Goal: Information Seeking & Learning: Learn about a topic

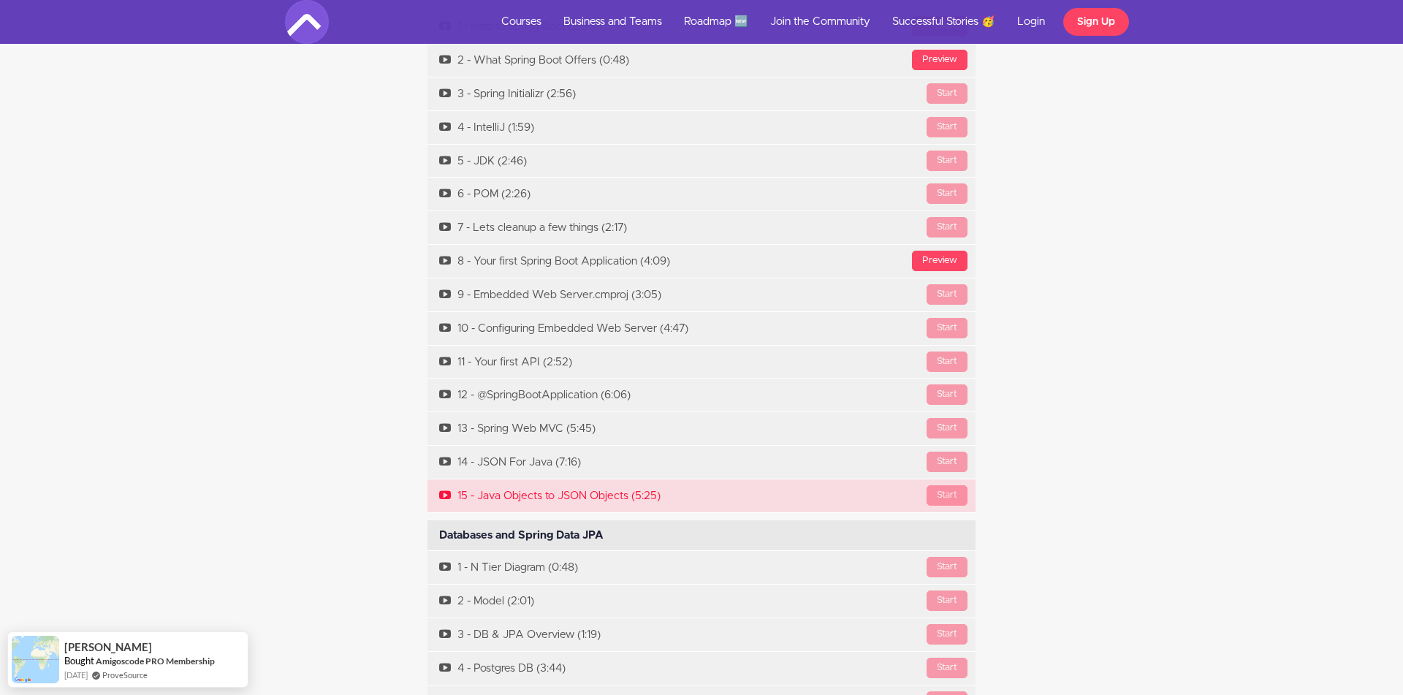
scroll to position [5884, 0]
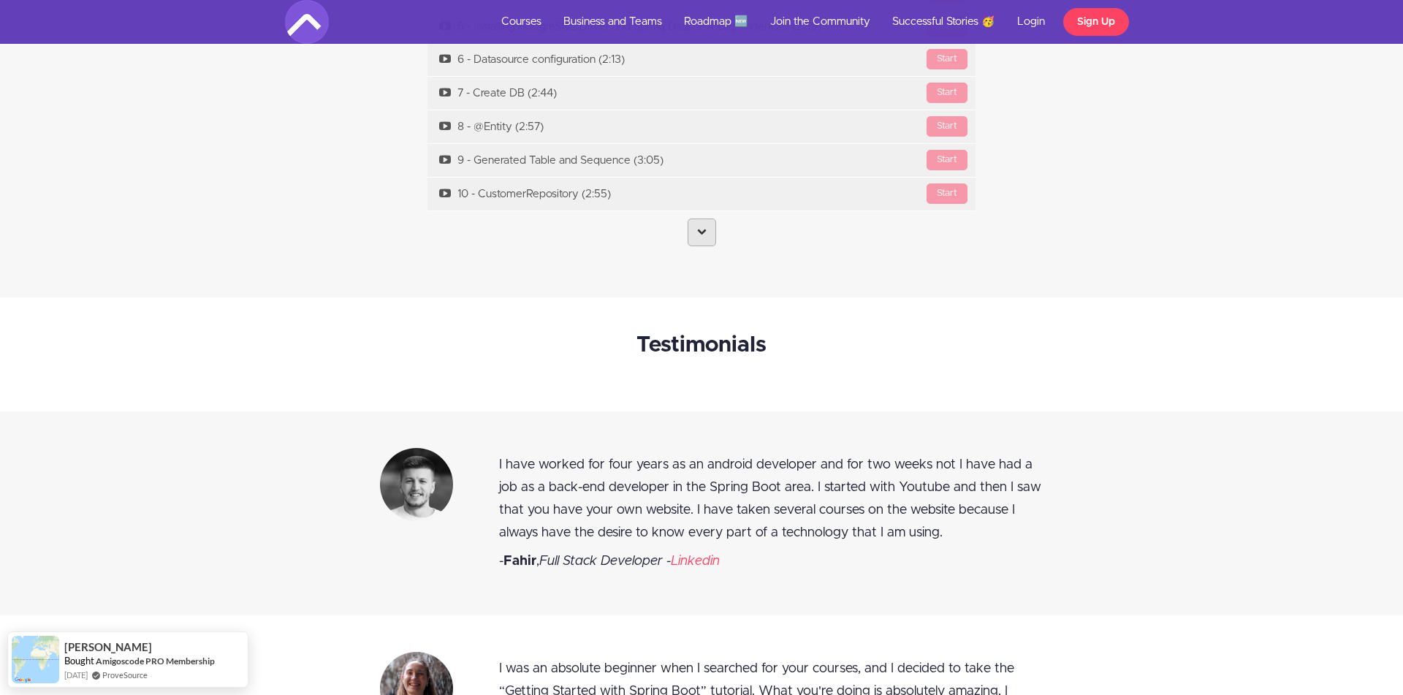
click at [699, 246] on link at bounding box center [702, 233] width 29 height 28
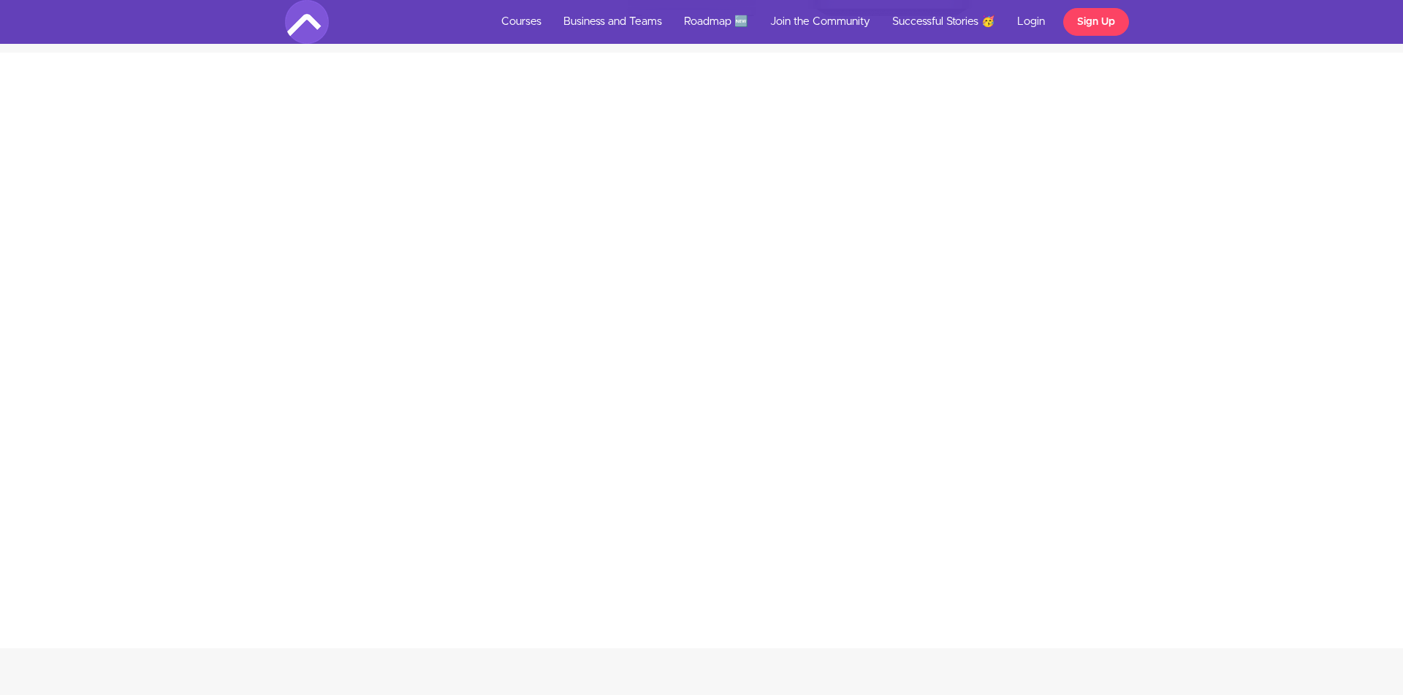
scroll to position [2508, 0]
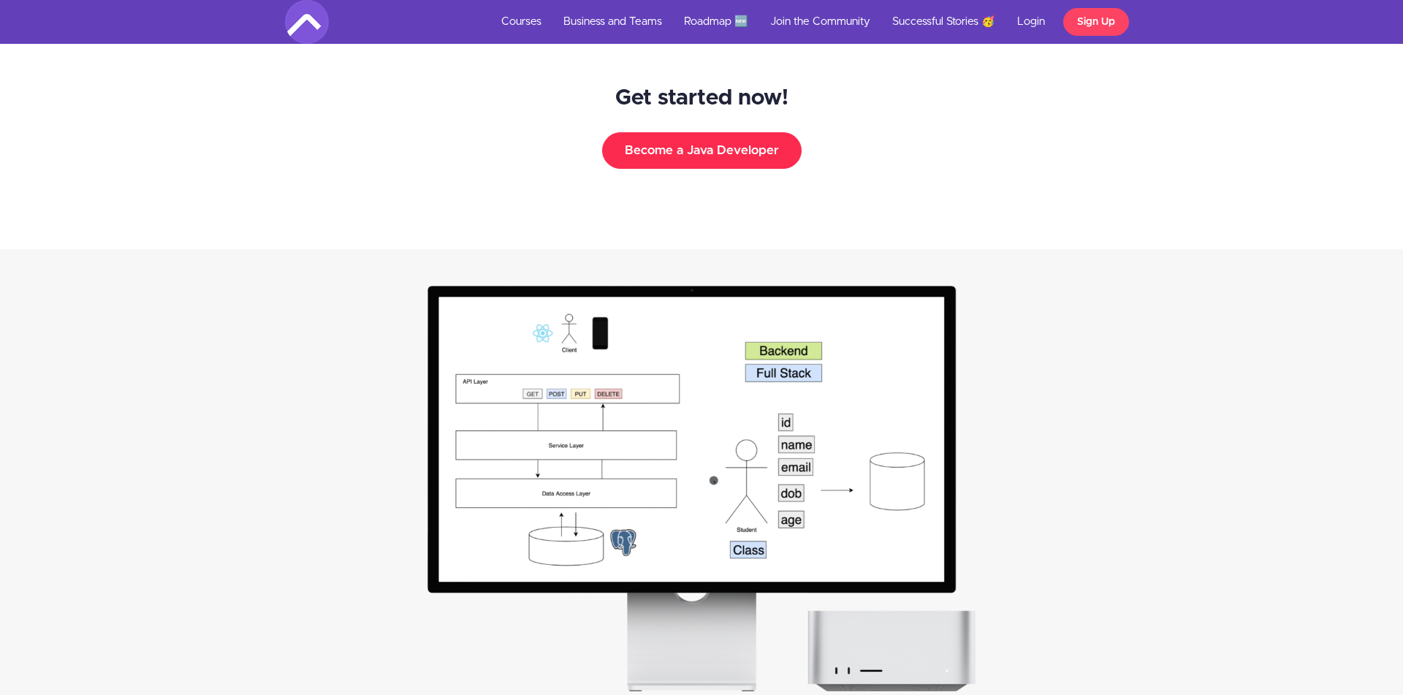
click at [755, 152] on button "Become a Java Developer" at bounding box center [702, 150] width 200 height 37
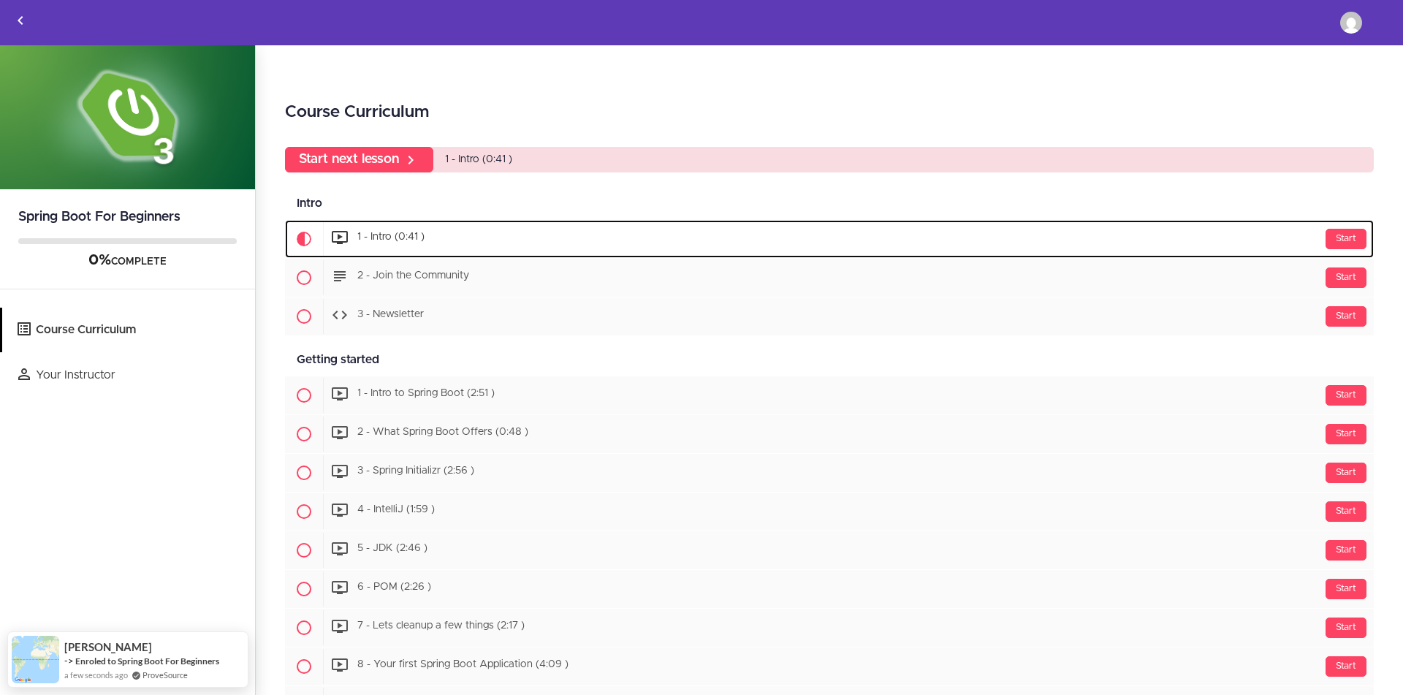
click at [406, 243] on span "1 - Intro (0:41 )" at bounding box center [390, 237] width 67 height 10
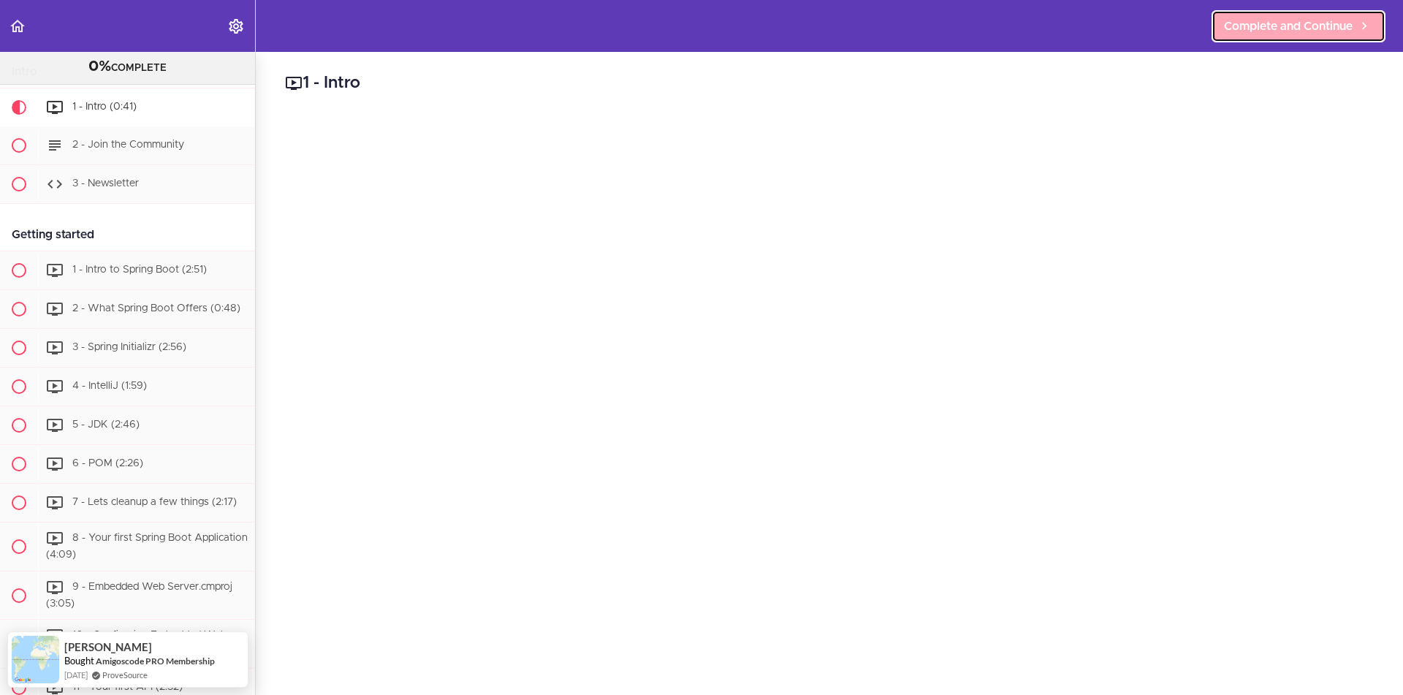
click at [1330, 19] on span "Complete and Continue" at bounding box center [1288, 27] width 129 height 18
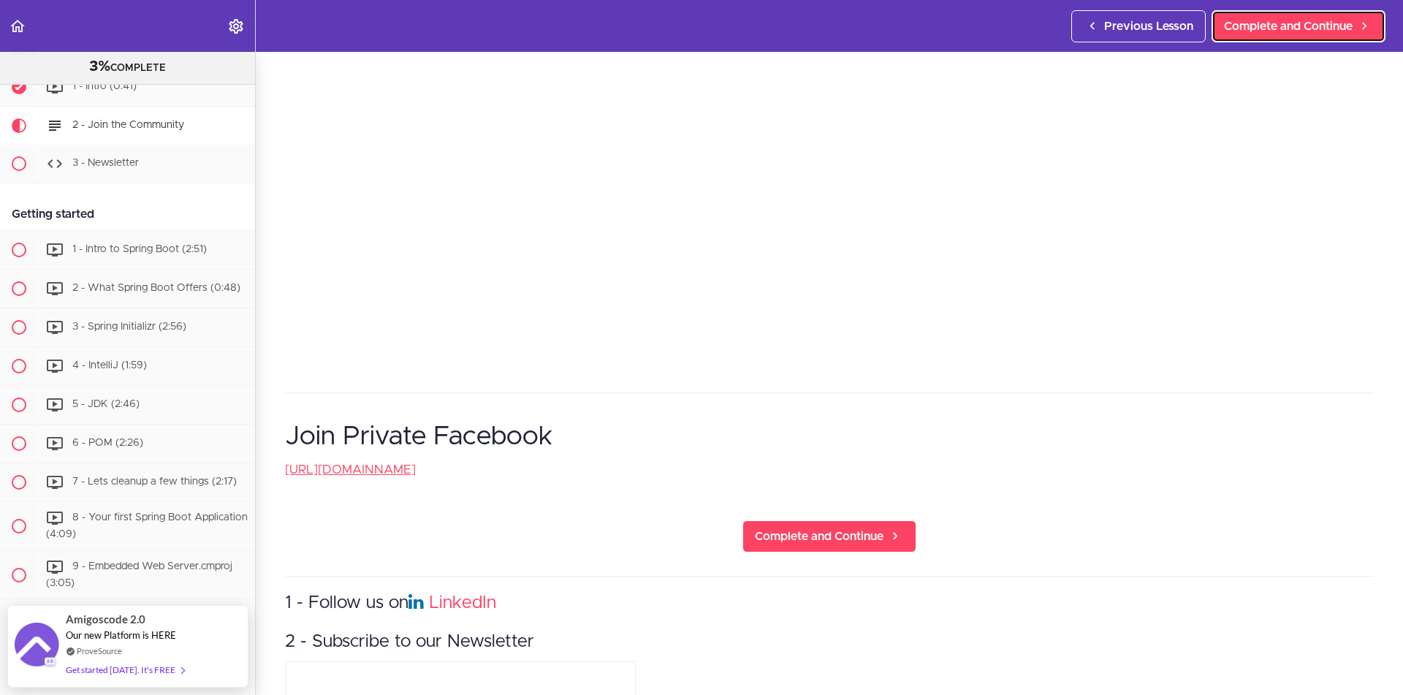
scroll to position [533, 0]
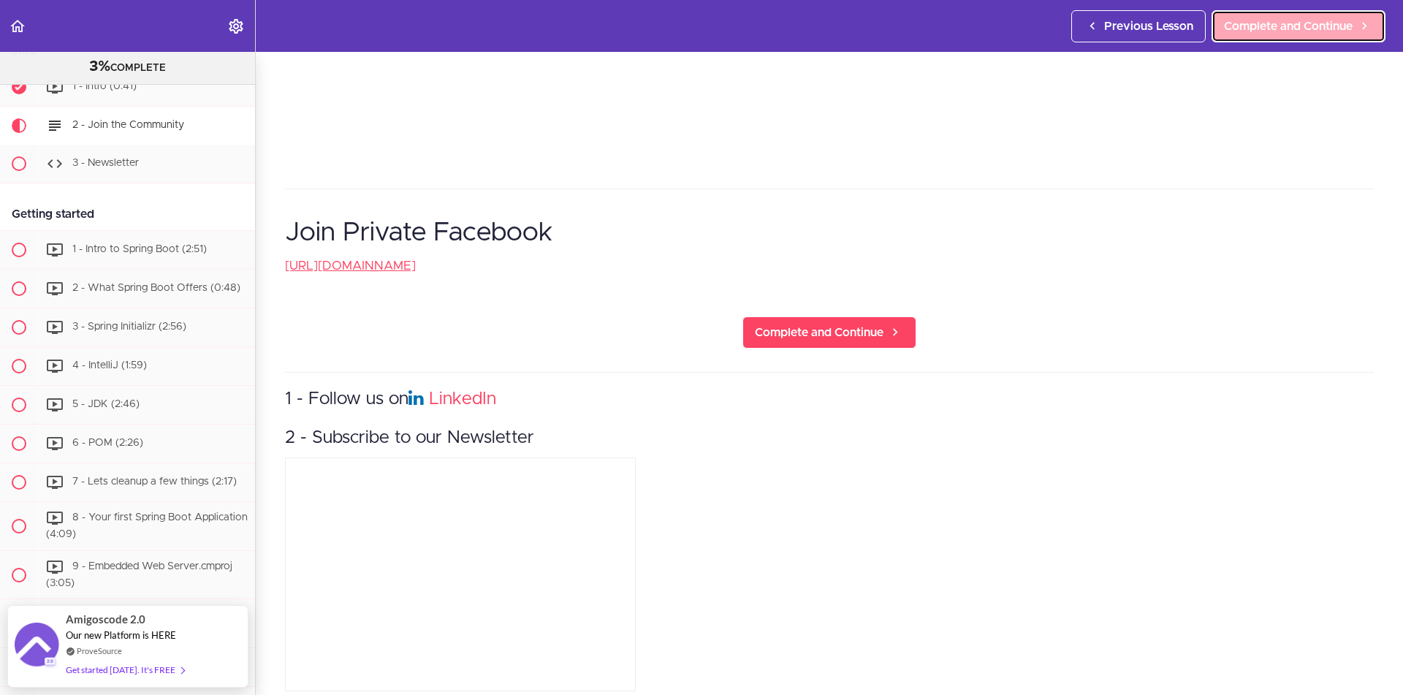
click at [1261, 29] on span "Complete and Continue" at bounding box center [1288, 27] width 129 height 18
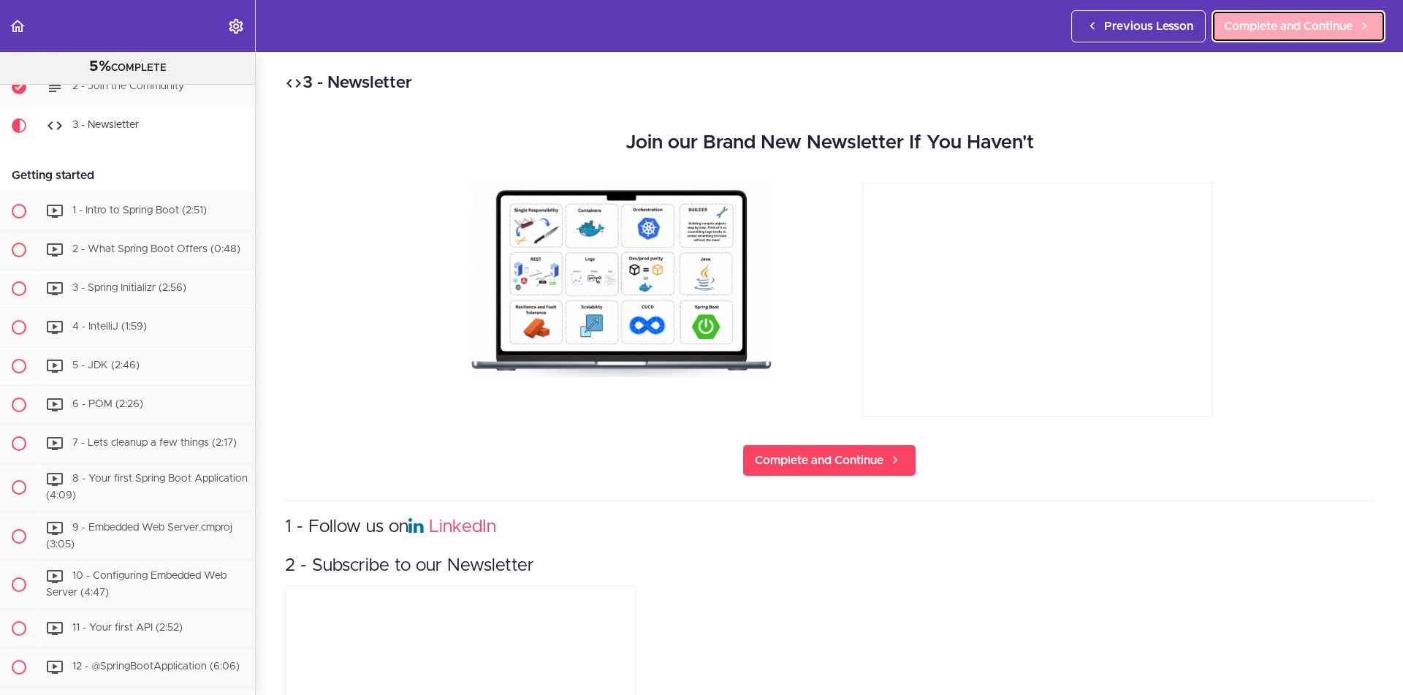
scroll to position [156, 0]
click at [1256, 31] on span "Complete and Continue" at bounding box center [1288, 27] width 129 height 18
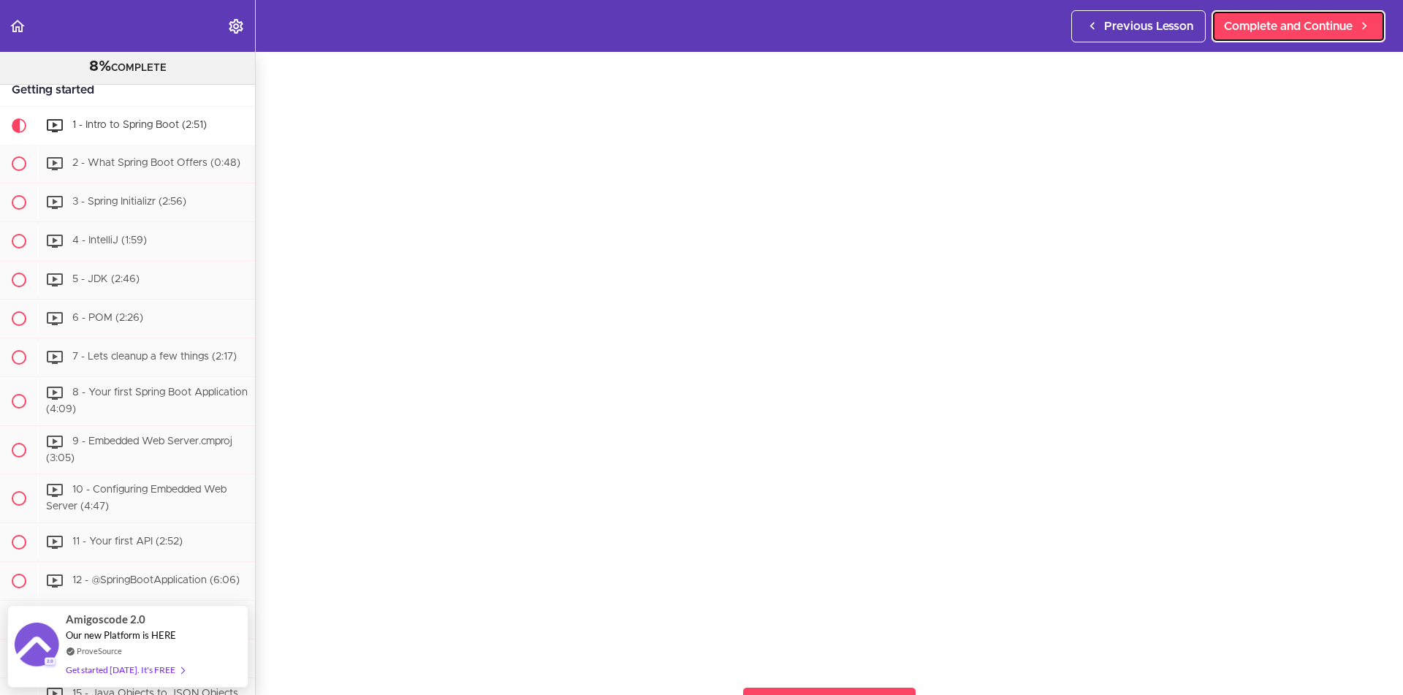
scroll to position [66, 0]
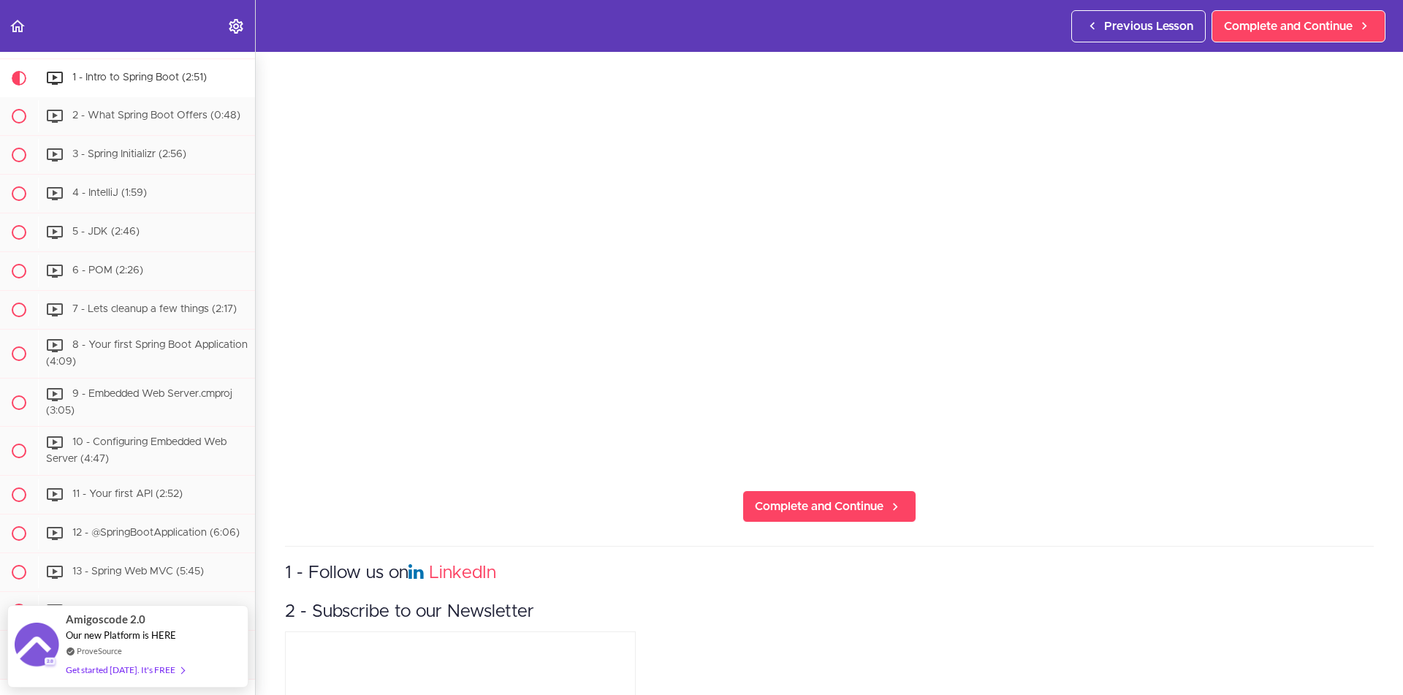
scroll to position [132, 0]
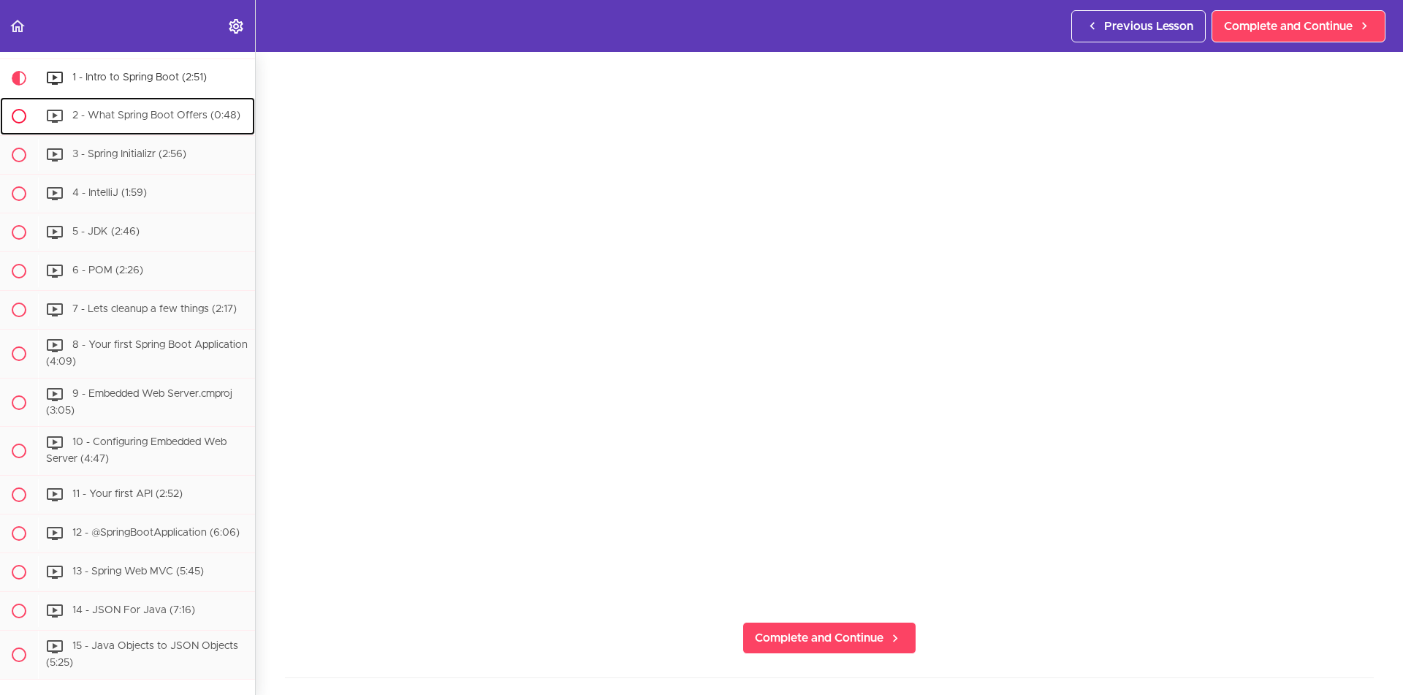
click at [181, 116] on span "2 - What Spring Boot Offers (0:48)" at bounding box center [156, 115] width 168 height 10
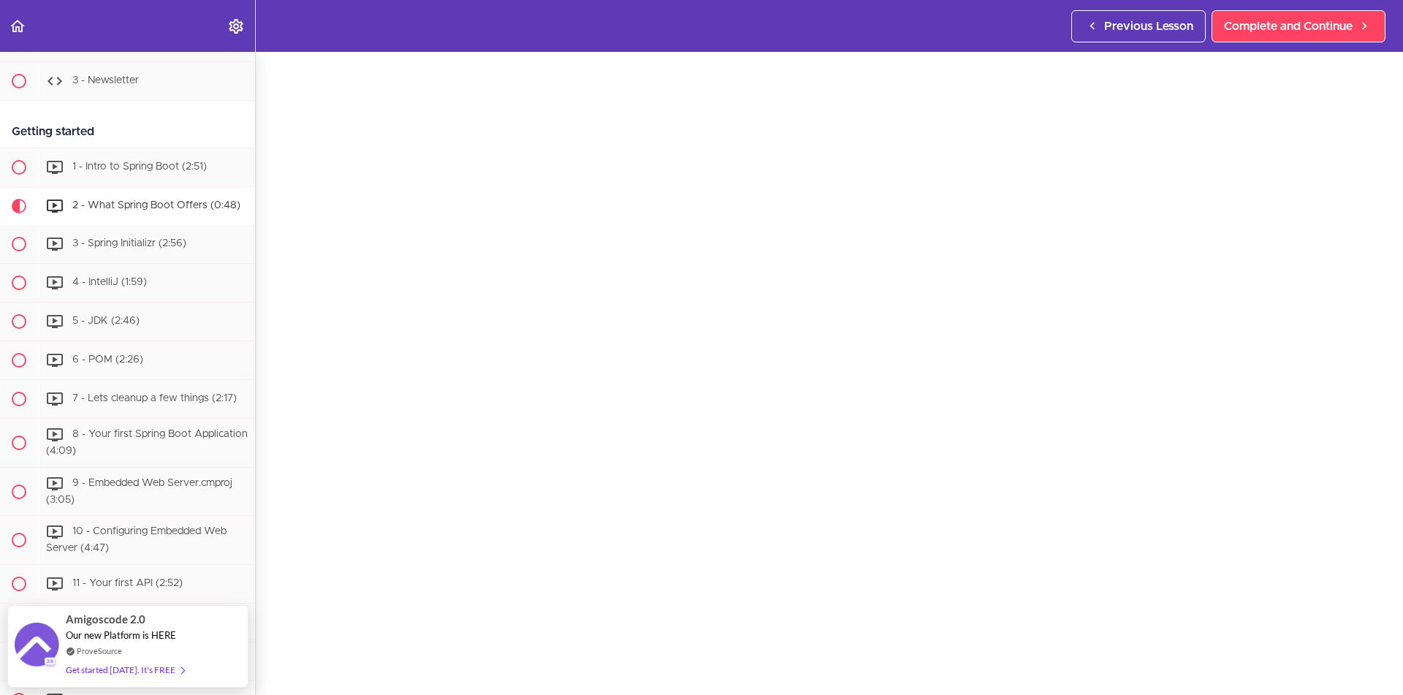
scroll to position [66, 0]
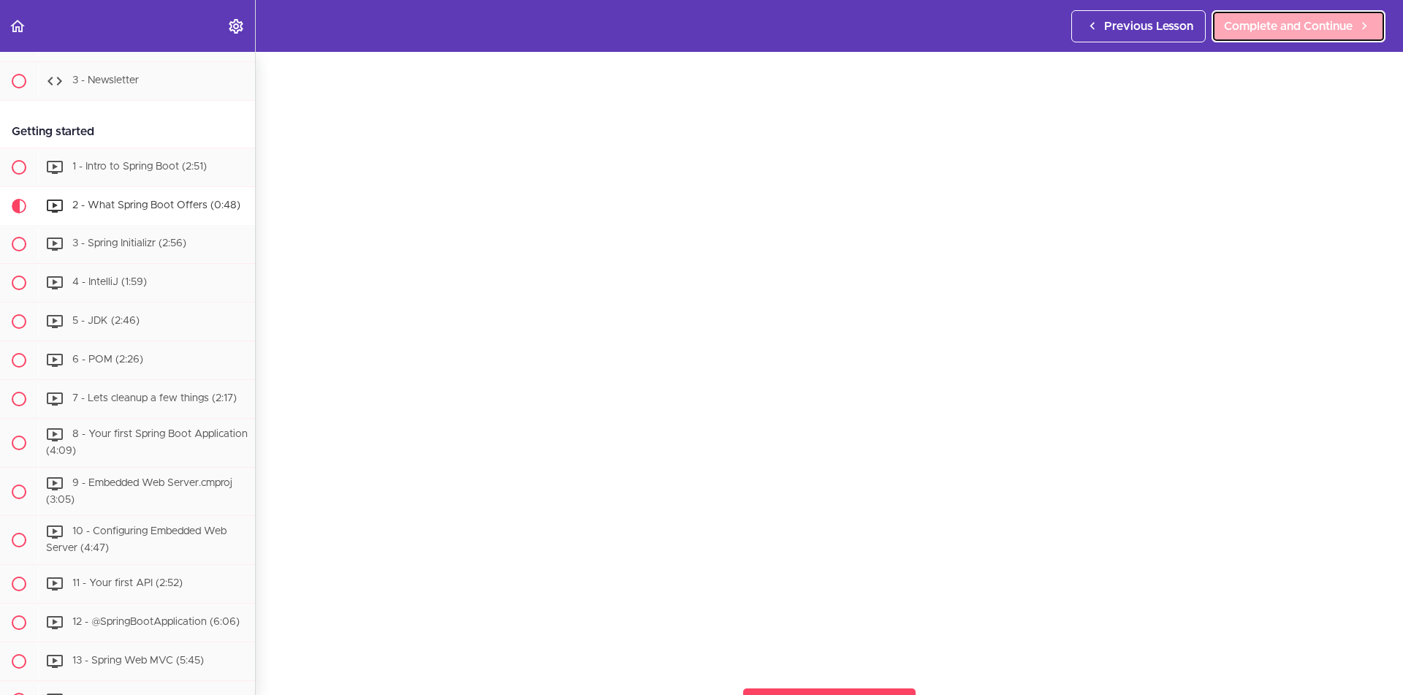
click at [1263, 32] on span "Complete and Continue" at bounding box center [1288, 27] width 129 height 18
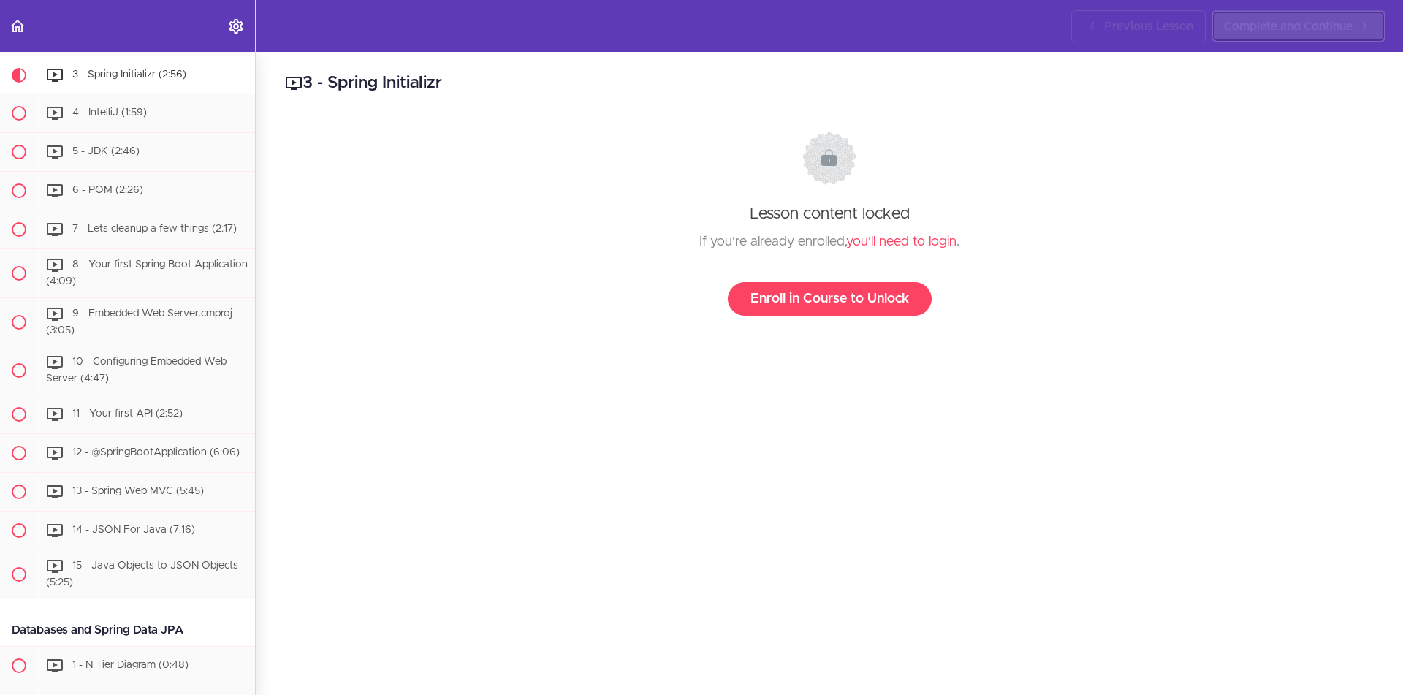
scroll to position [319, 0]
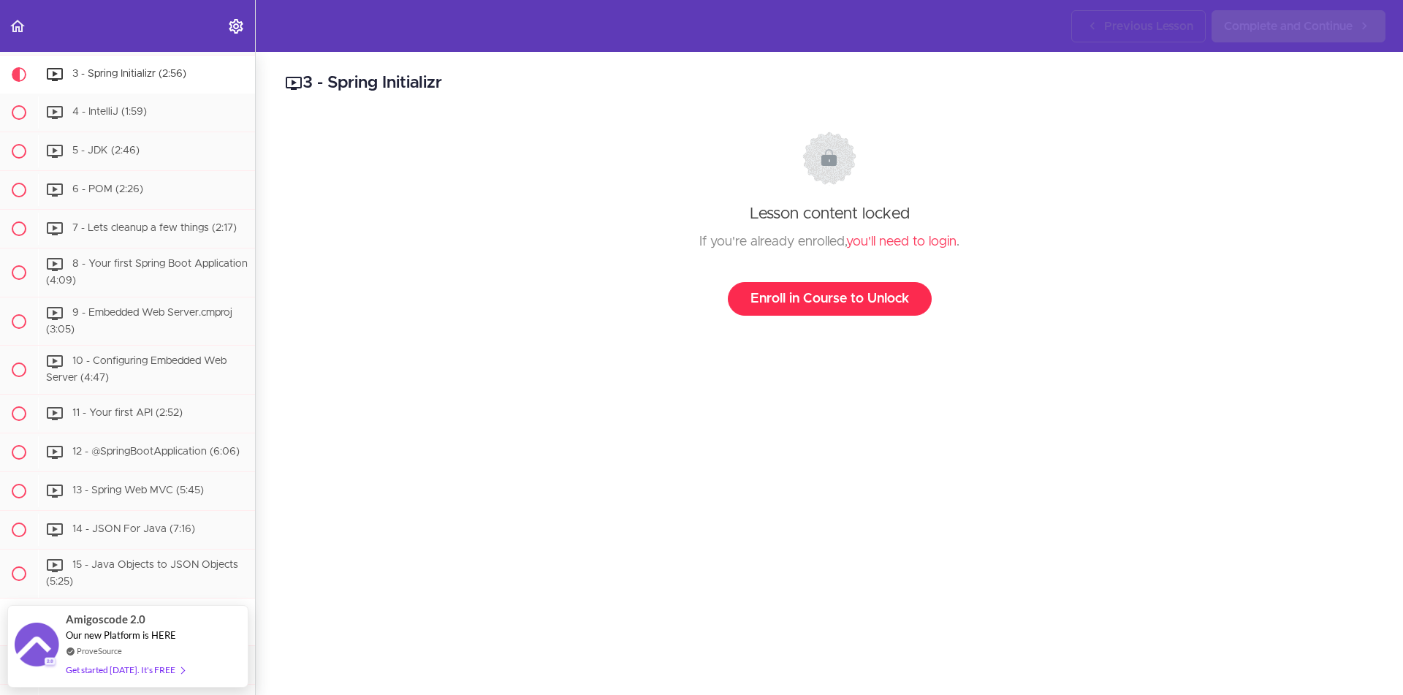
click at [858, 303] on link "Enroll in Course to Unlock" at bounding box center [830, 299] width 204 height 34
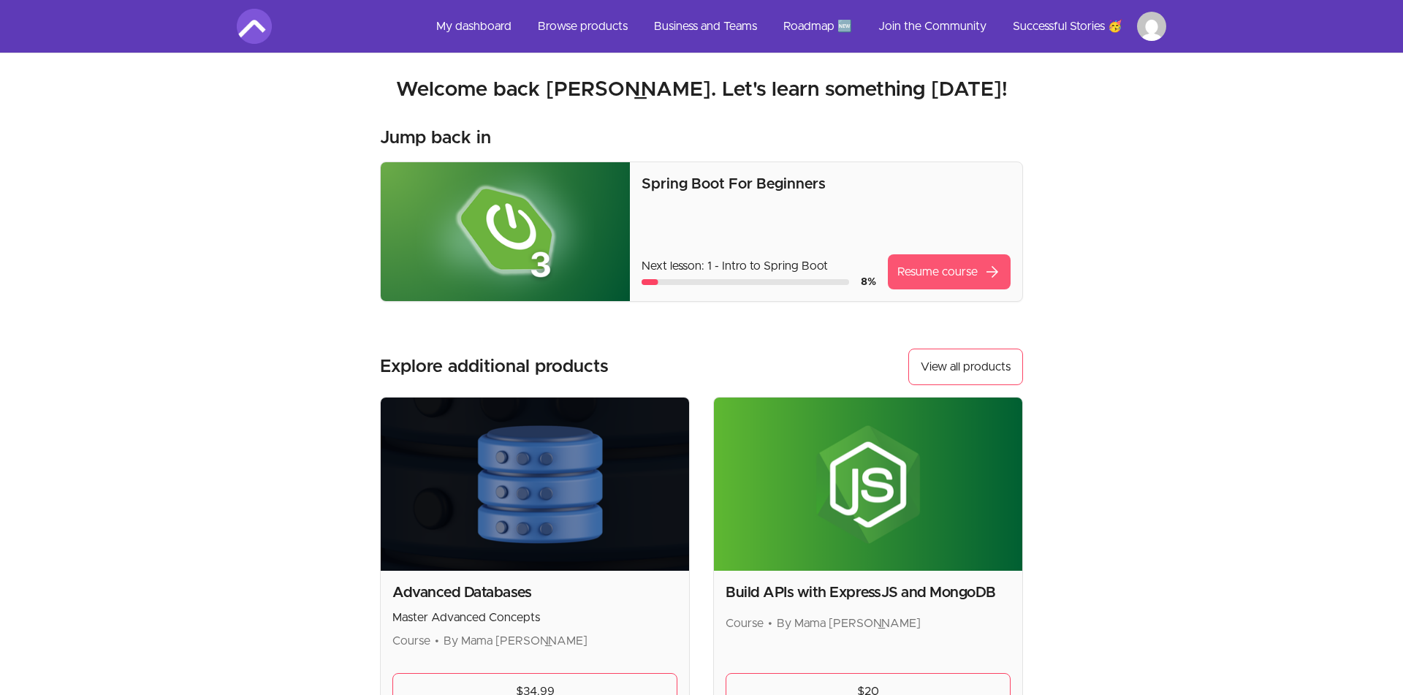
click at [911, 284] on link "Resume course arrow_forward" at bounding box center [949, 271] width 123 height 35
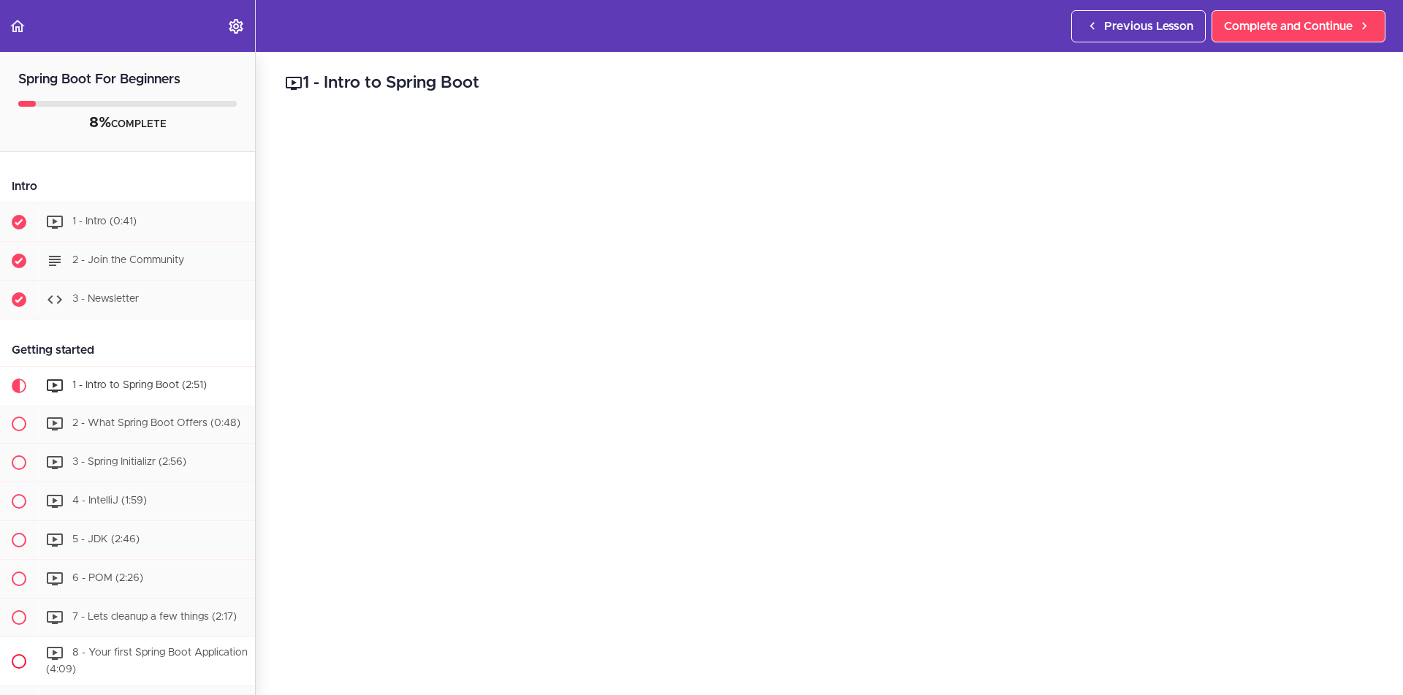
scroll to position [260, 0]
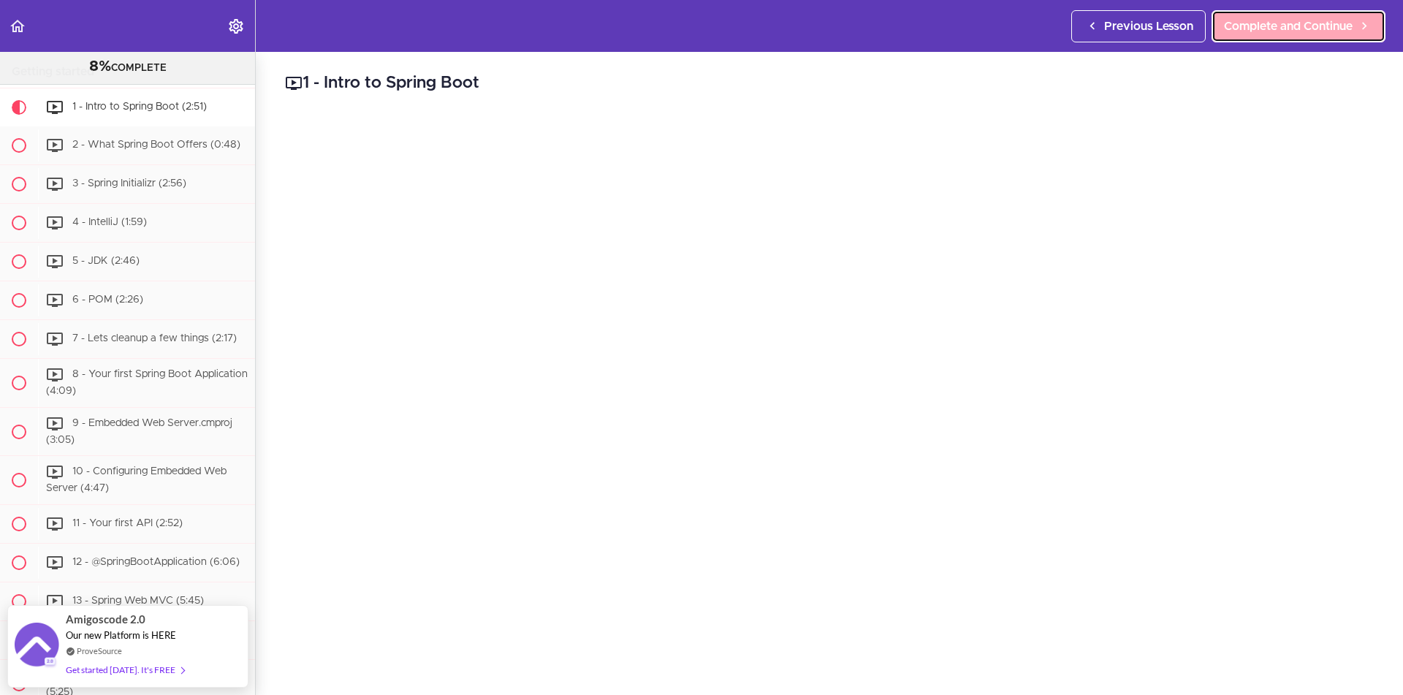
click at [1265, 31] on span "Complete and Continue" at bounding box center [1288, 27] width 129 height 18
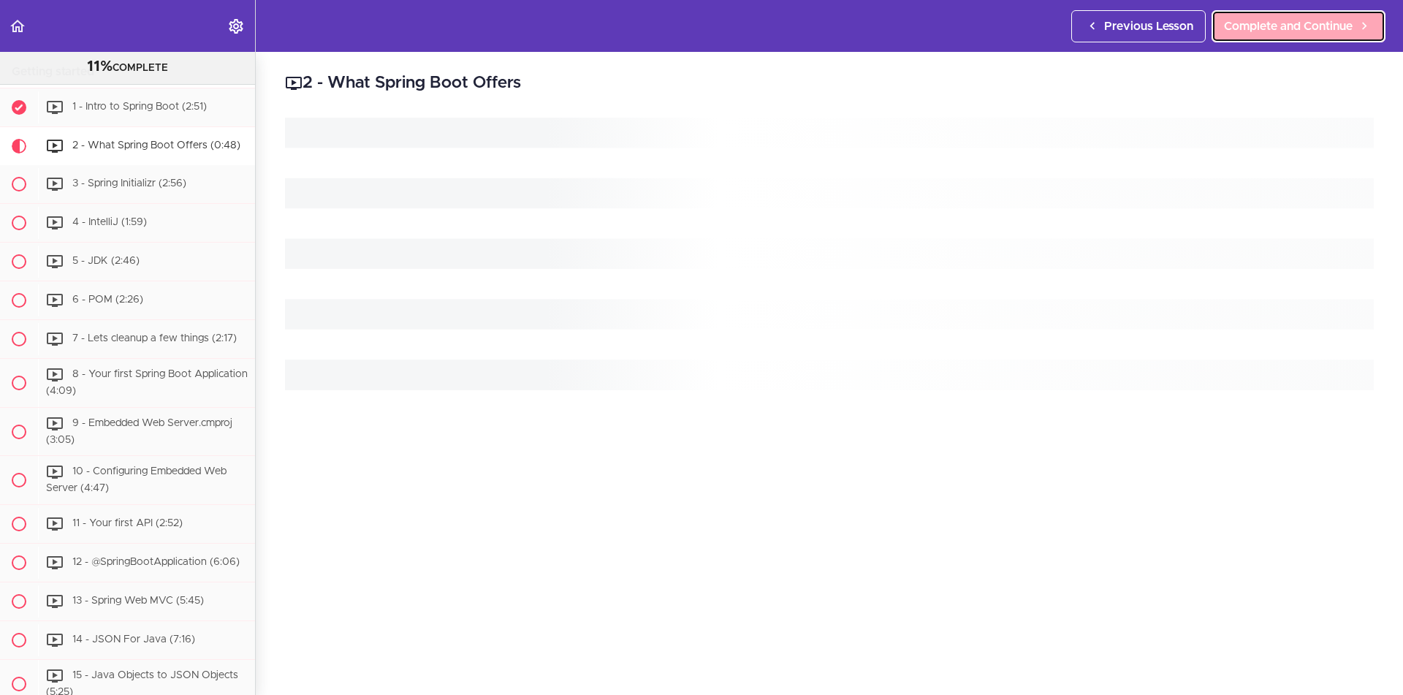
scroll to position [281, 0]
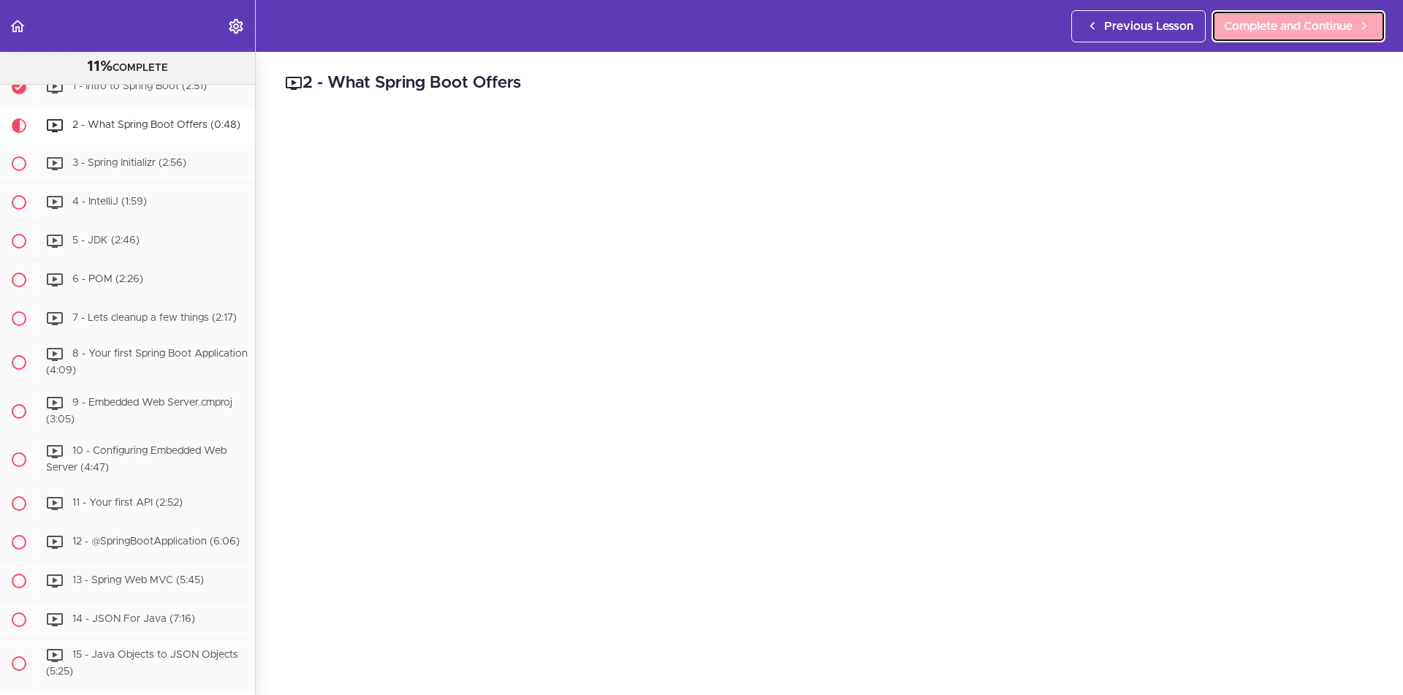
click at [1265, 31] on span "Complete and Continue" at bounding box center [1288, 27] width 129 height 18
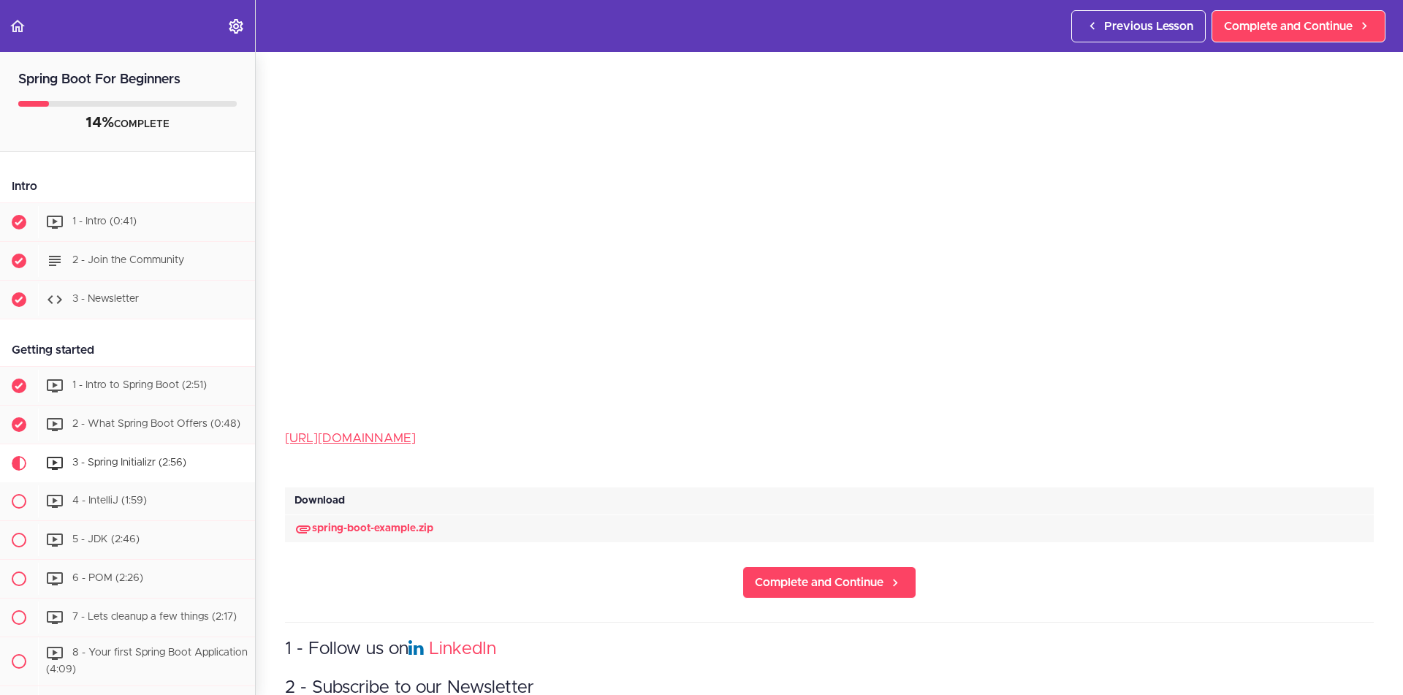
scroll to position [395, 0]
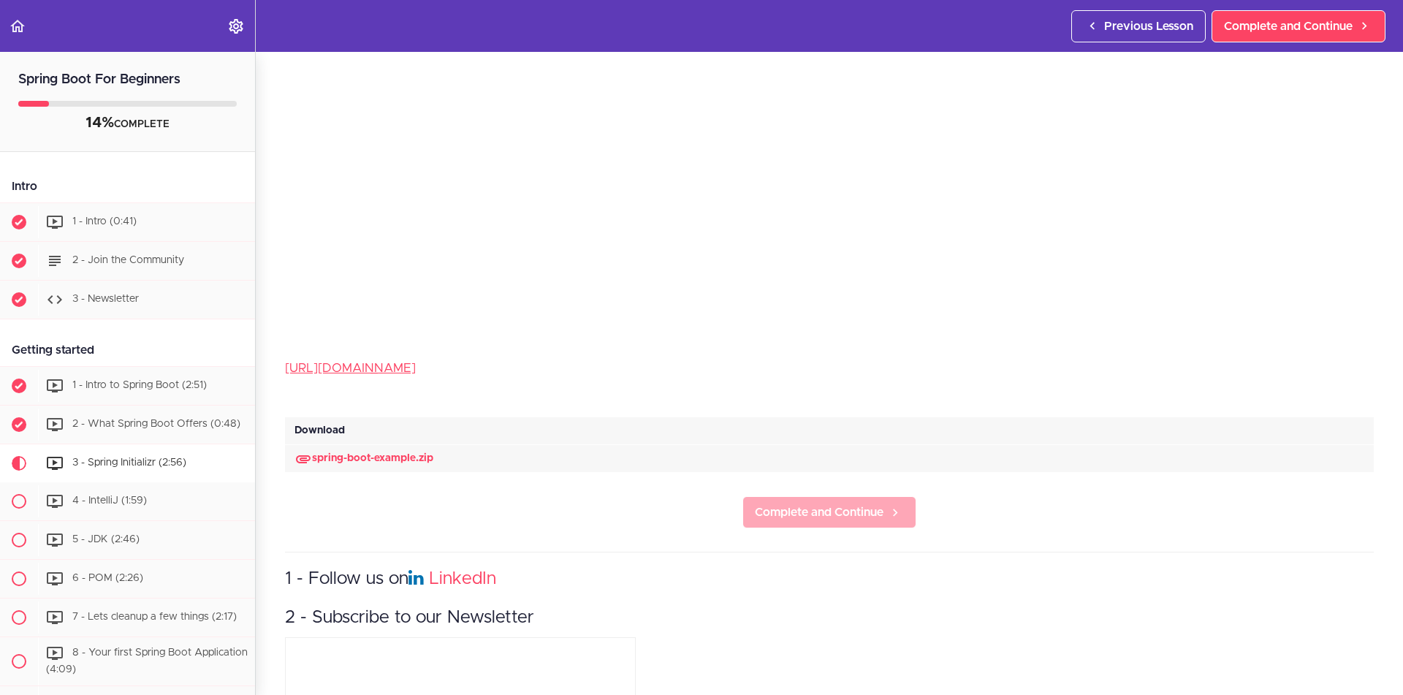
click at [833, 519] on span "Complete and Continue" at bounding box center [819, 513] width 129 height 18
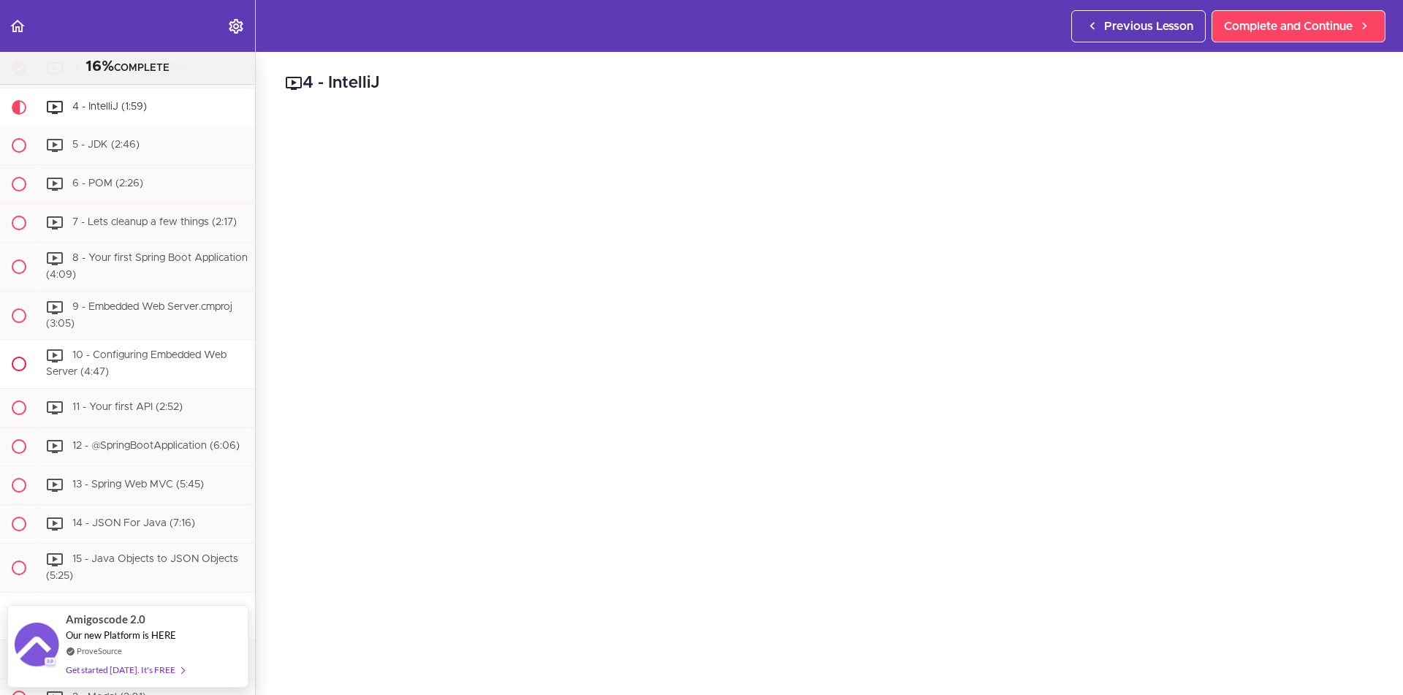
scroll to position [48, 0]
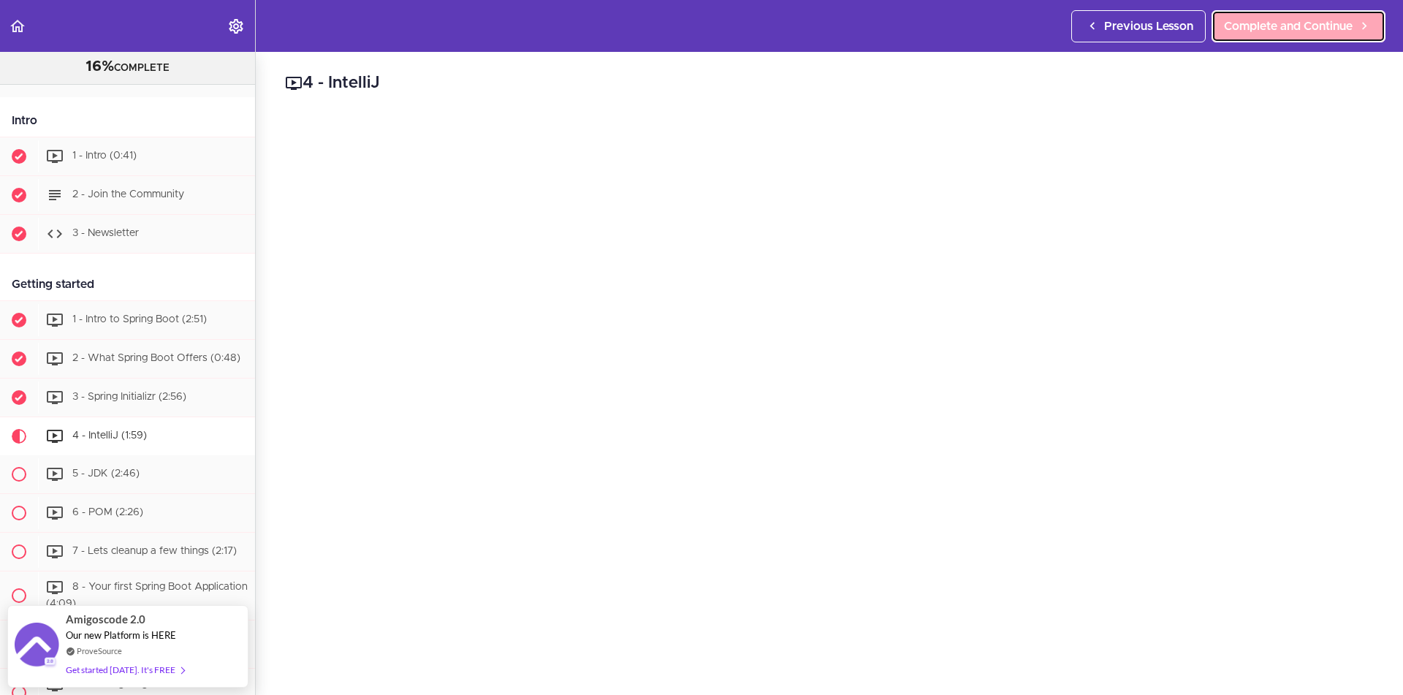
click at [1341, 36] on link "Complete and Continue" at bounding box center [1299, 26] width 174 height 32
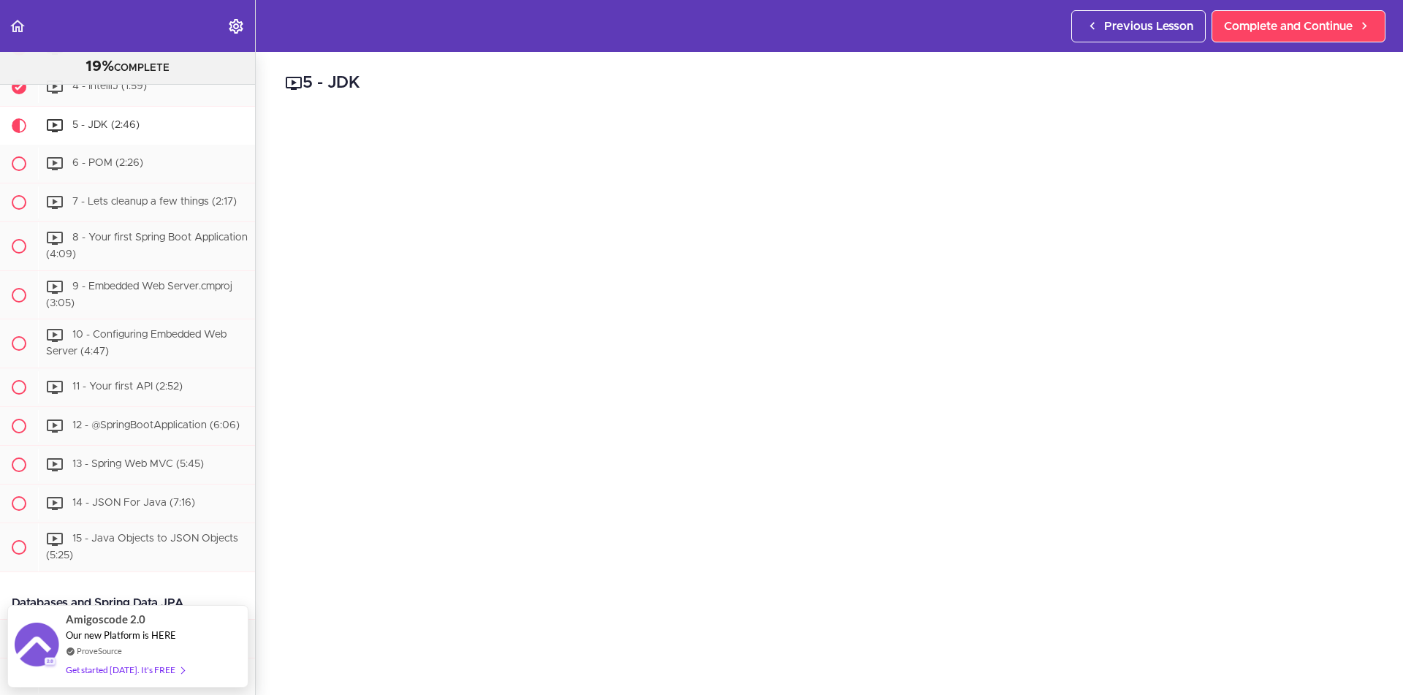
scroll to position [132, 0]
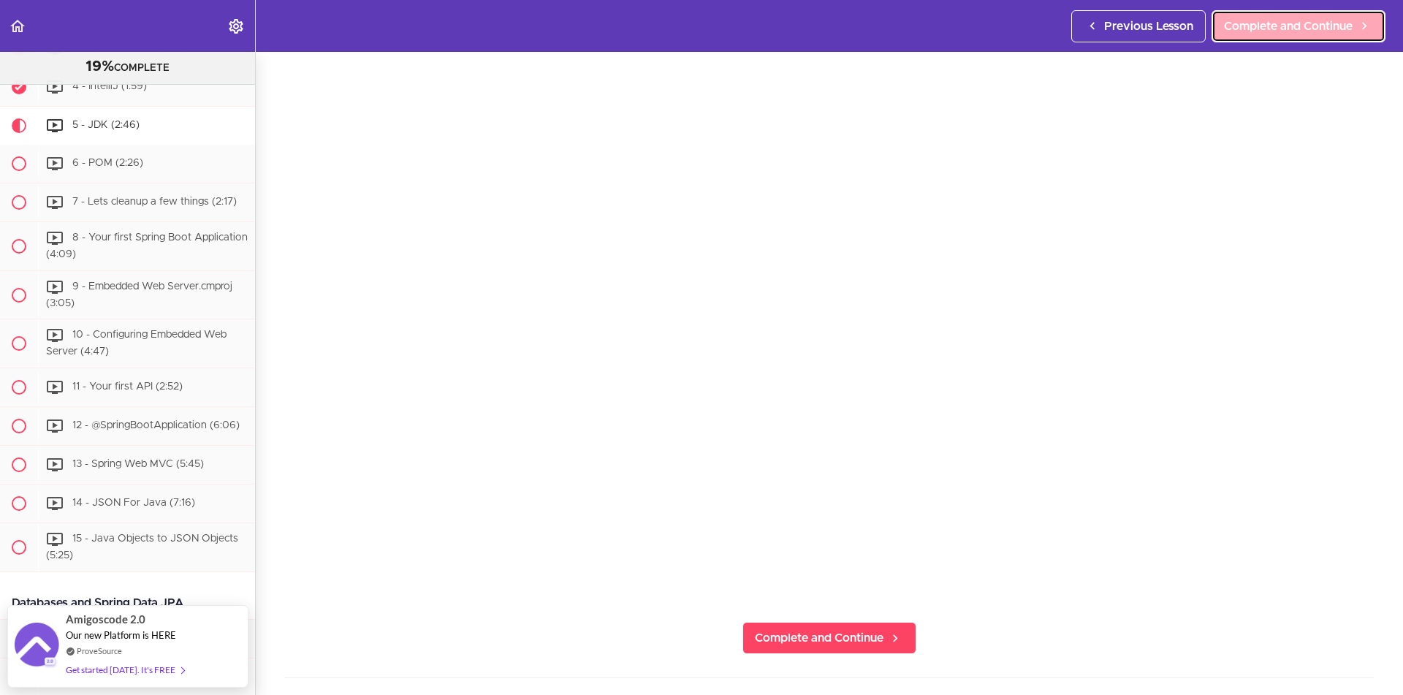
click at [1247, 24] on span "Complete and Continue" at bounding box center [1288, 27] width 129 height 18
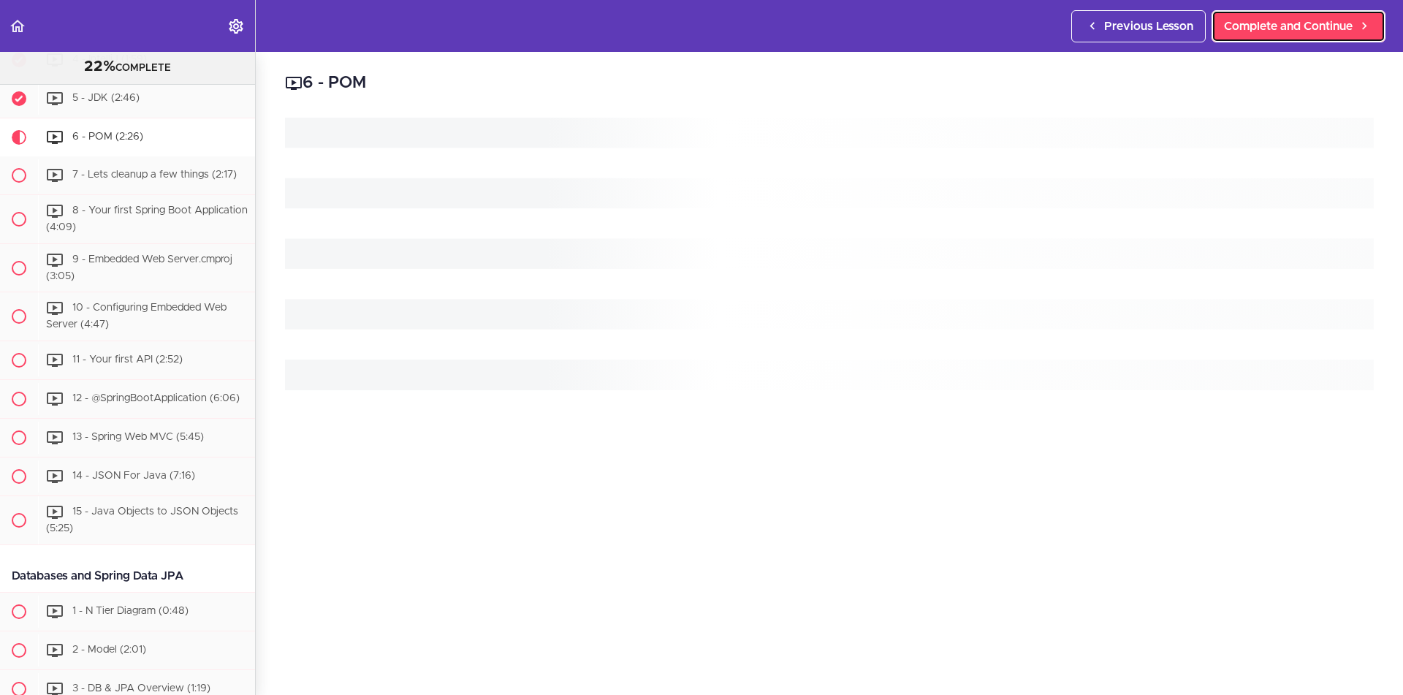
scroll to position [436, 0]
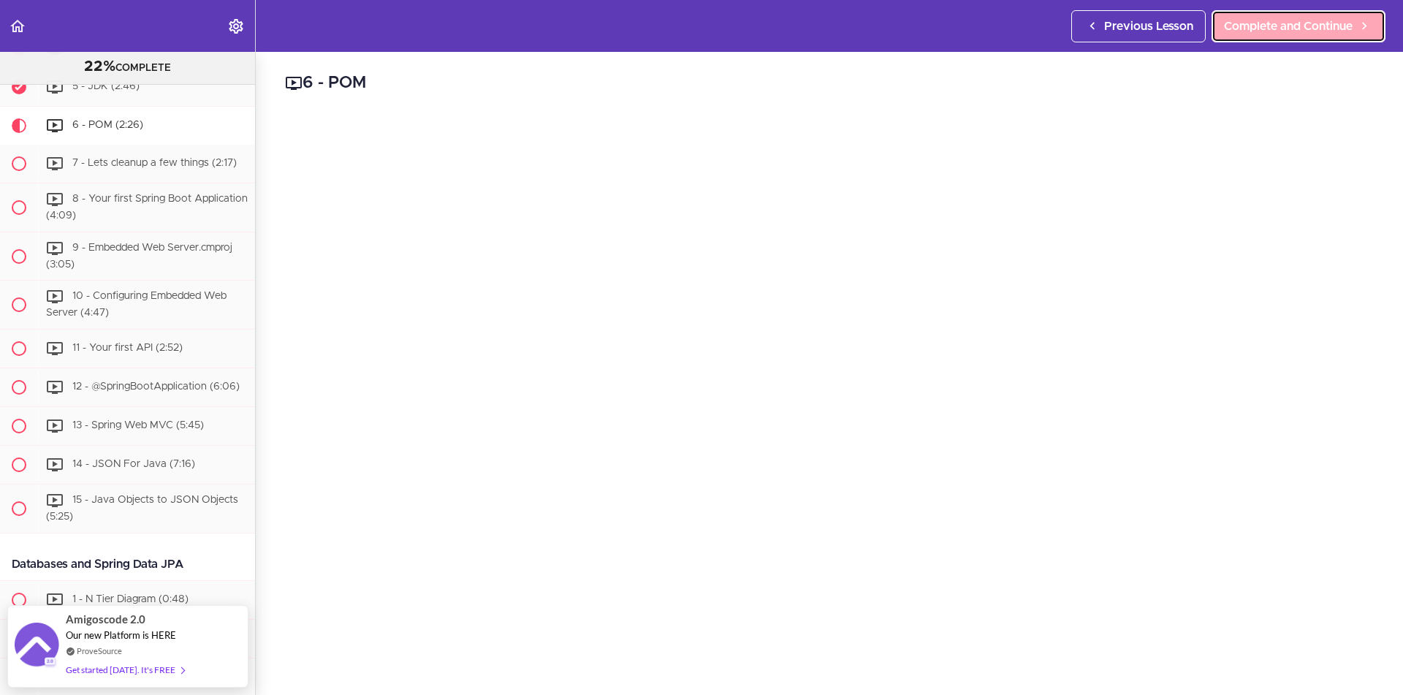
click at [1315, 26] on span "Complete and Continue" at bounding box center [1288, 27] width 129 height 18
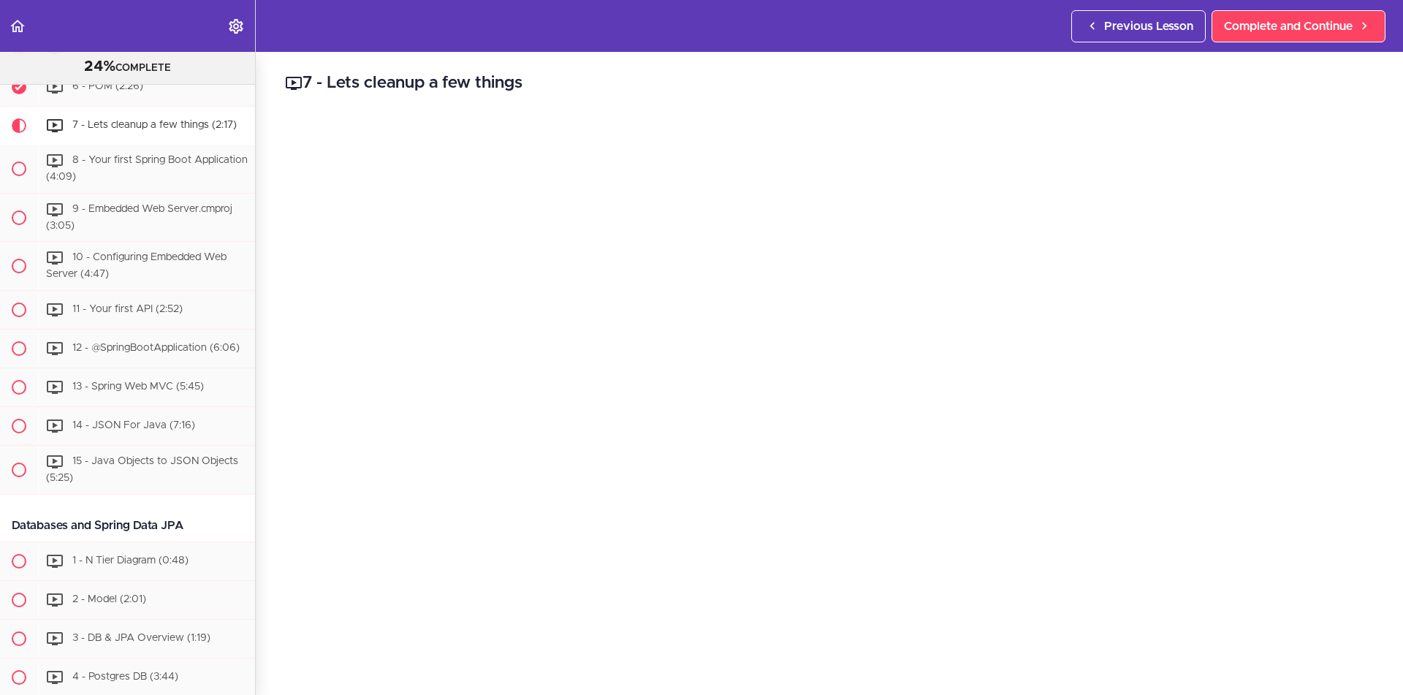
scroll to position [197, 0]
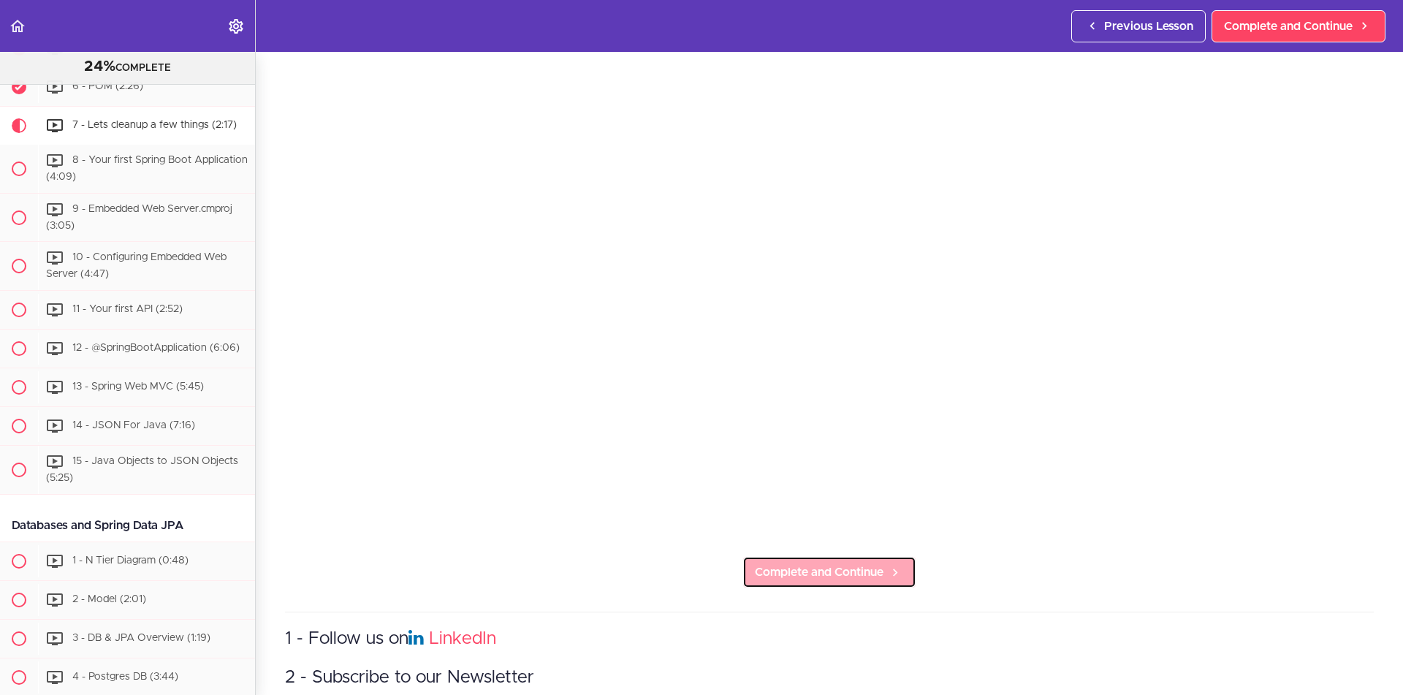
click at [835, 569] on span "Complete and Continue" at bounding box center [819, 572] width 129 height 18
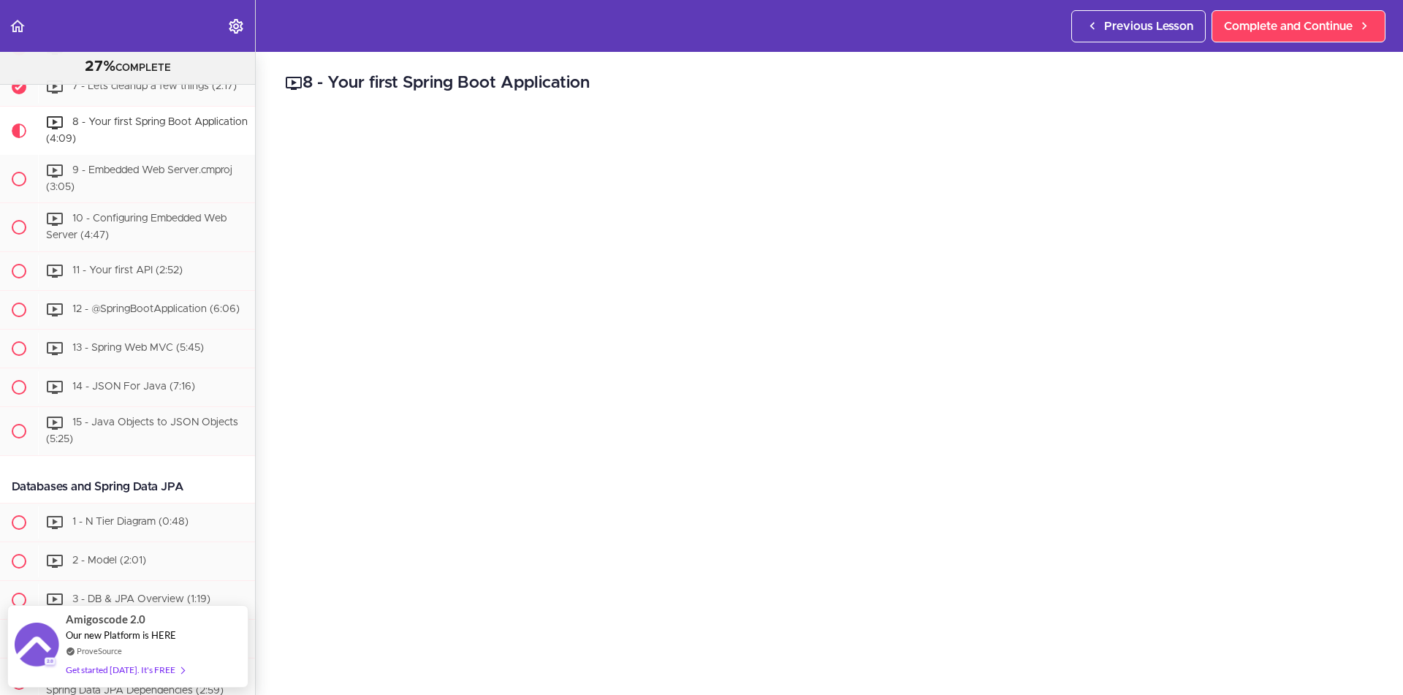
scroll to position [66, 0]
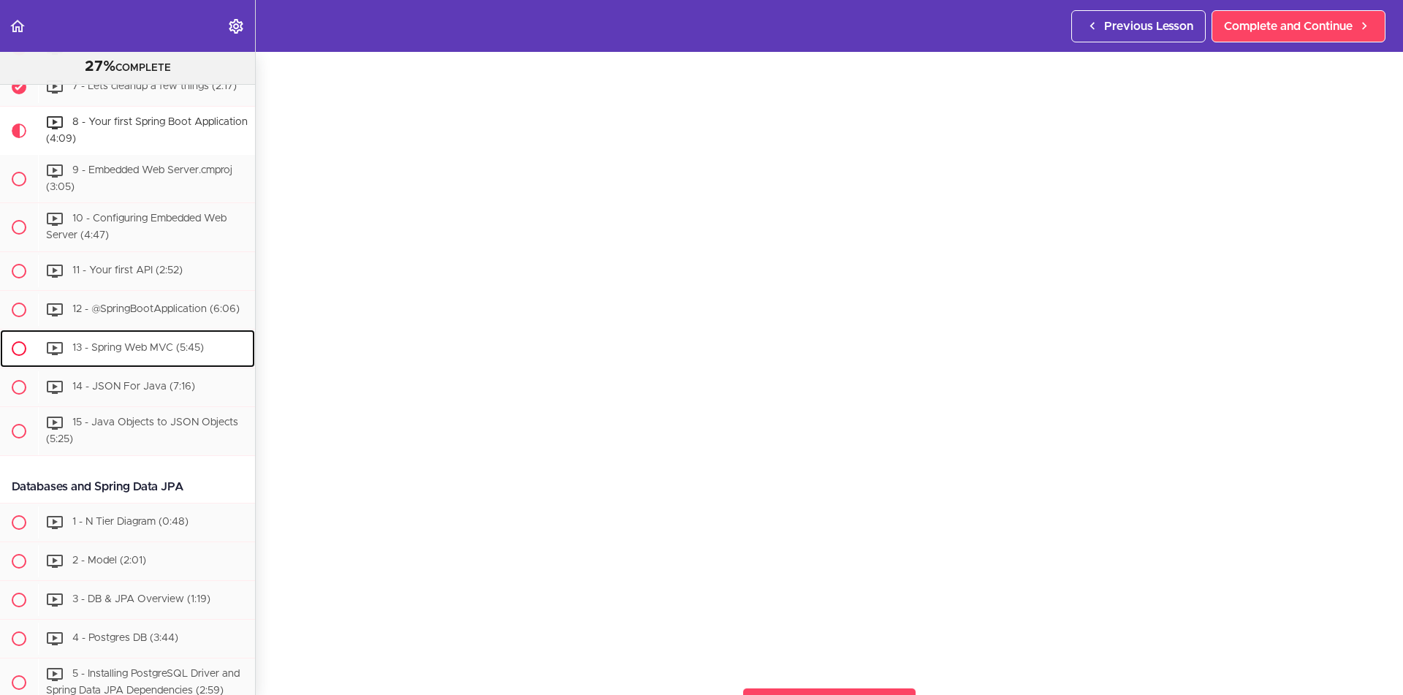
click at [200, 350] on span "13 - Spring Web MVC (5:45)" at bounding box center [138, 348] width 132 height 10
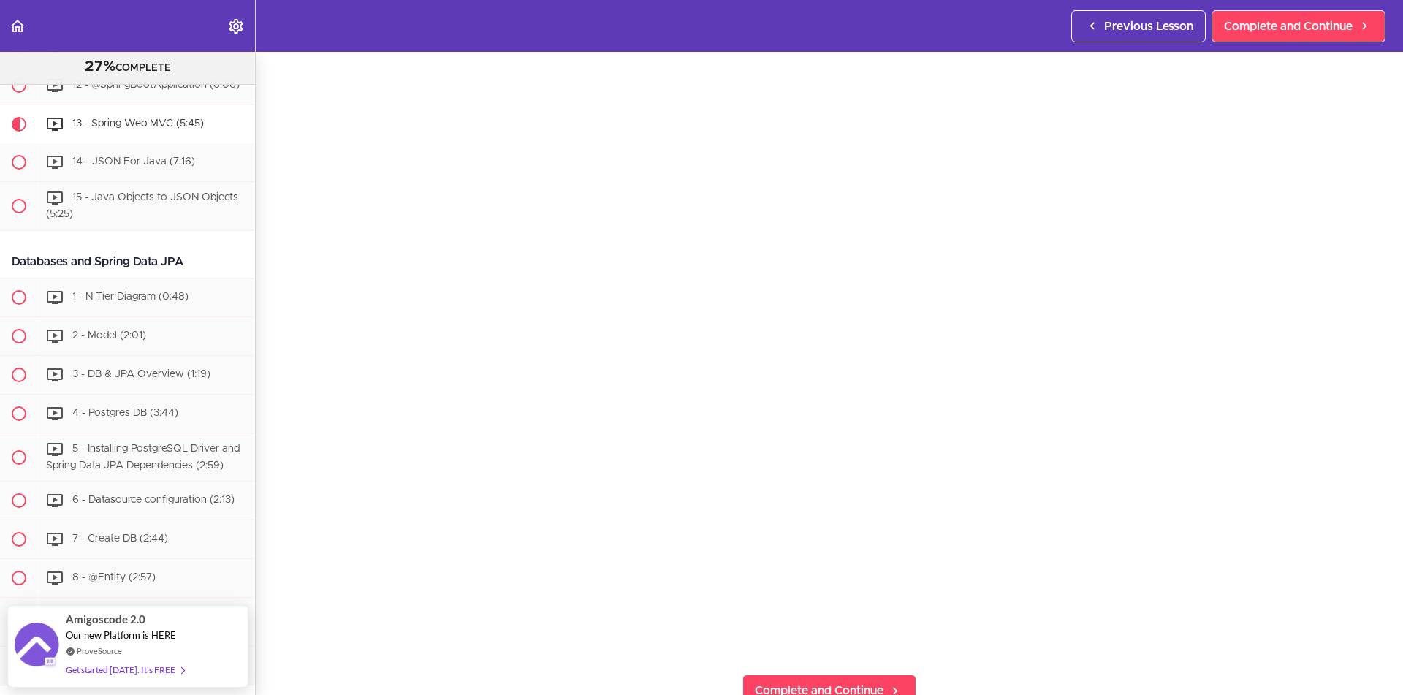
scroll to position [132, 0]
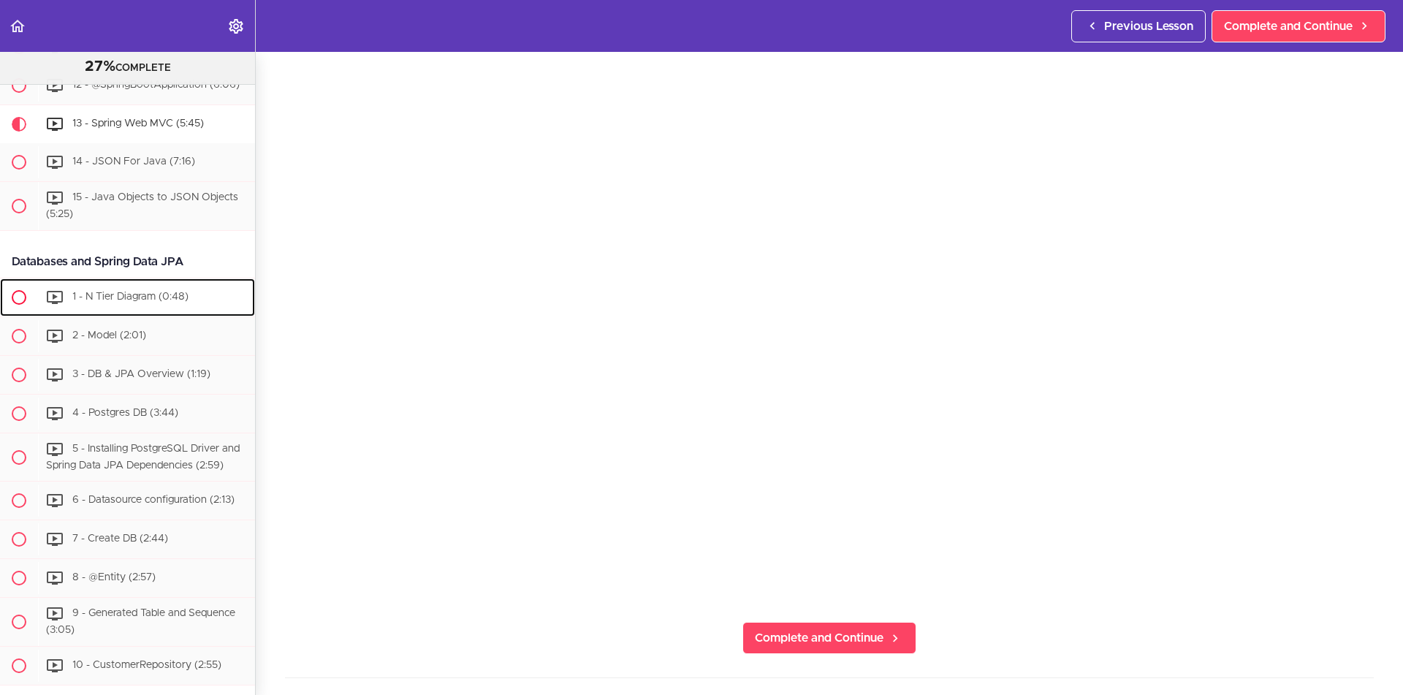
click at [187, 296] on span "1 - N Tier Diagram (0:48)" at bounding box center [130, 297] width 116 height 10
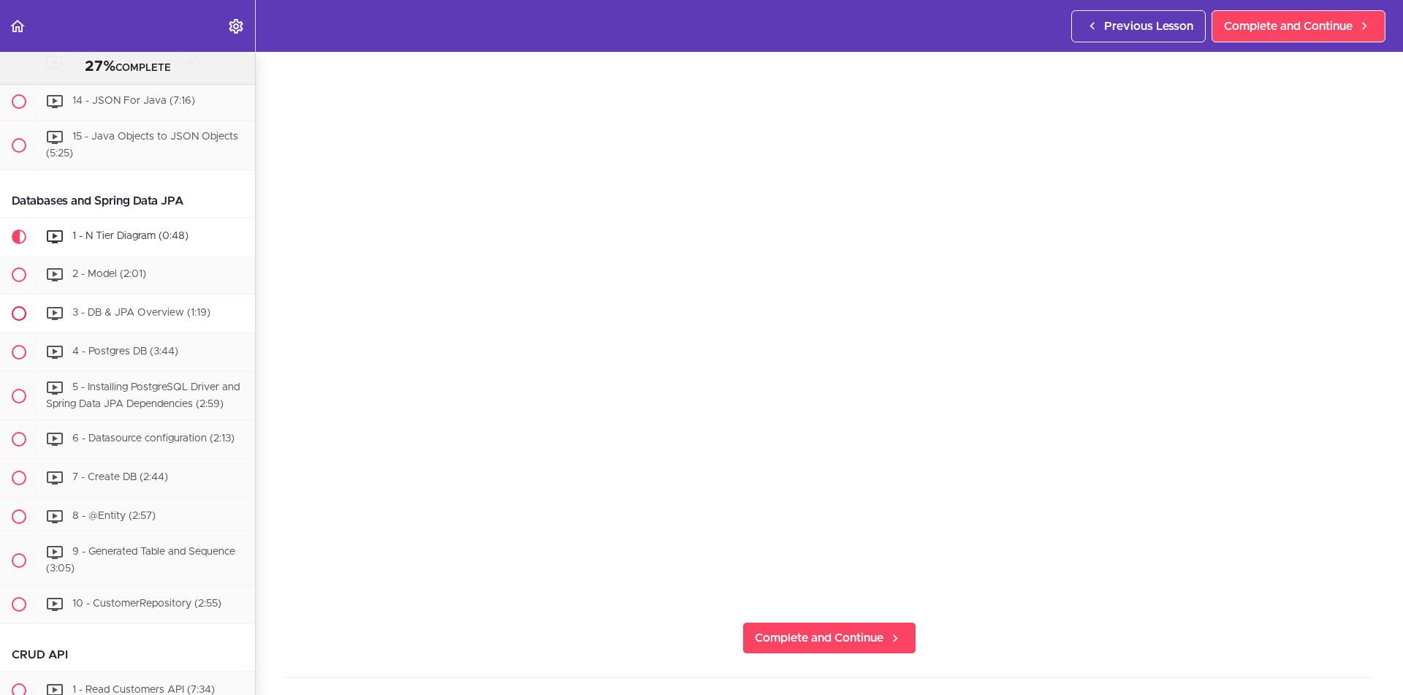
scroll to position [649, 0]
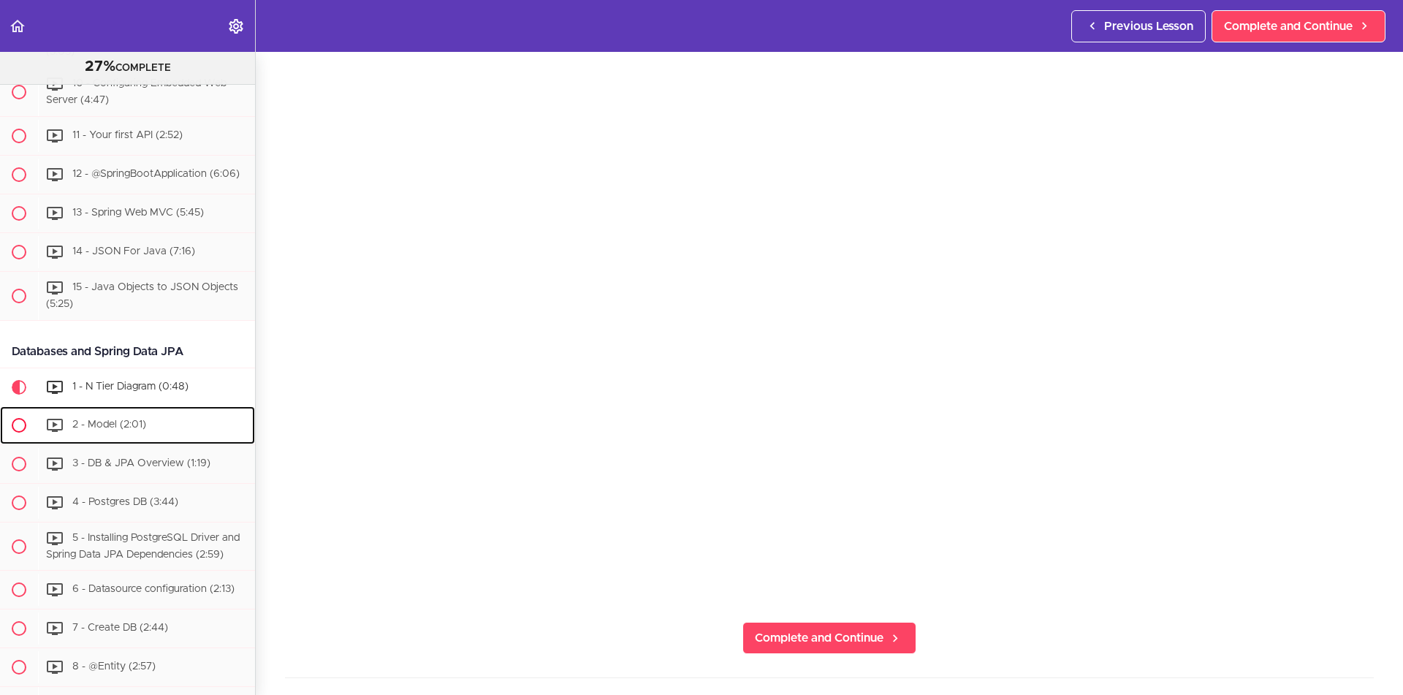
click at [156, 416] on div "2 - Model (2:01)" at bounding box center [146, 425] width 217 height 32
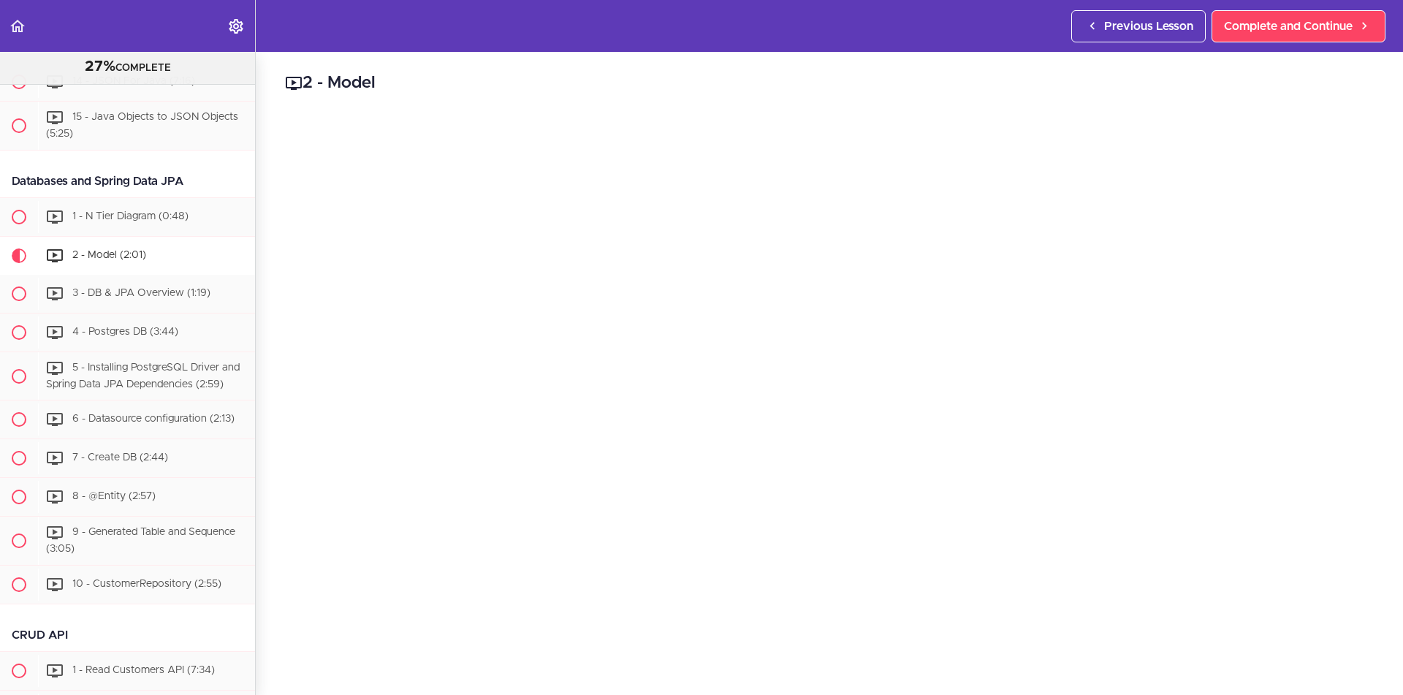
scroll to position [66, 0]
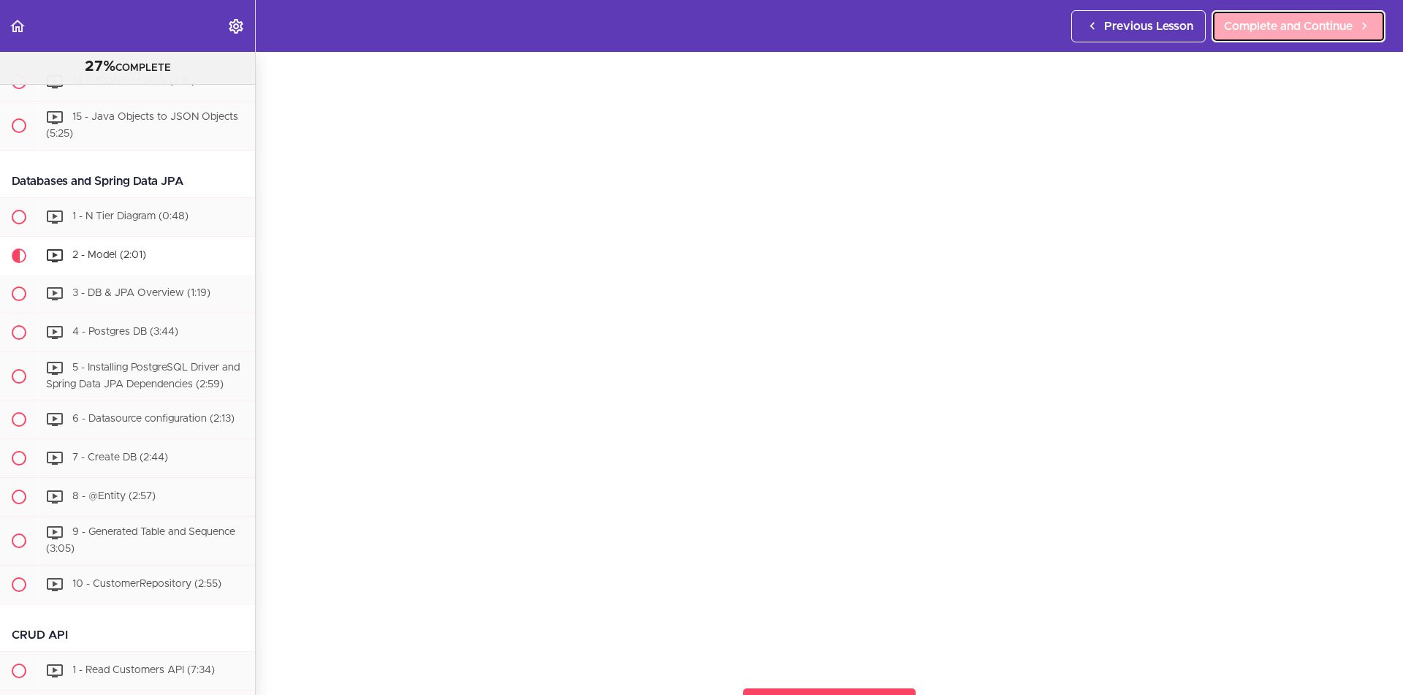
click at [1314, 25] on span "Complete and Continue" at bounding box center [1288, 27] width 129 height 18
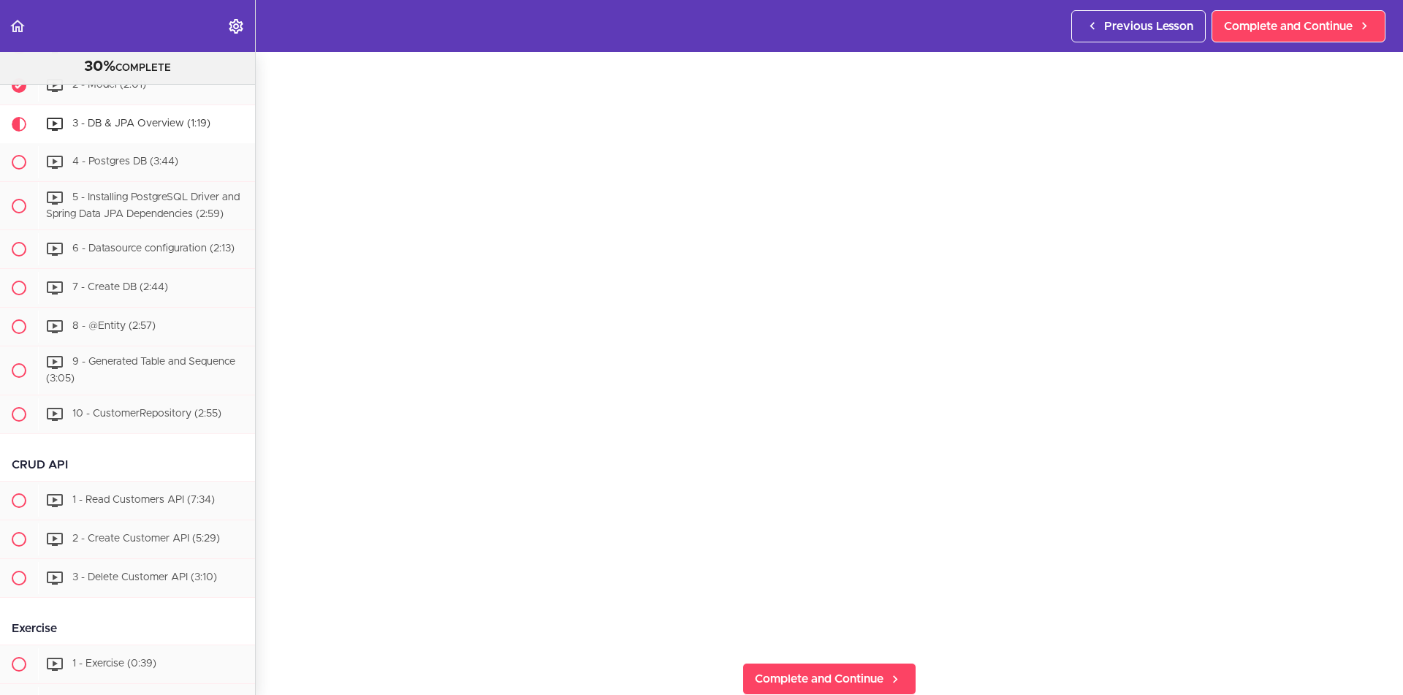
scroll to position [197, 0]
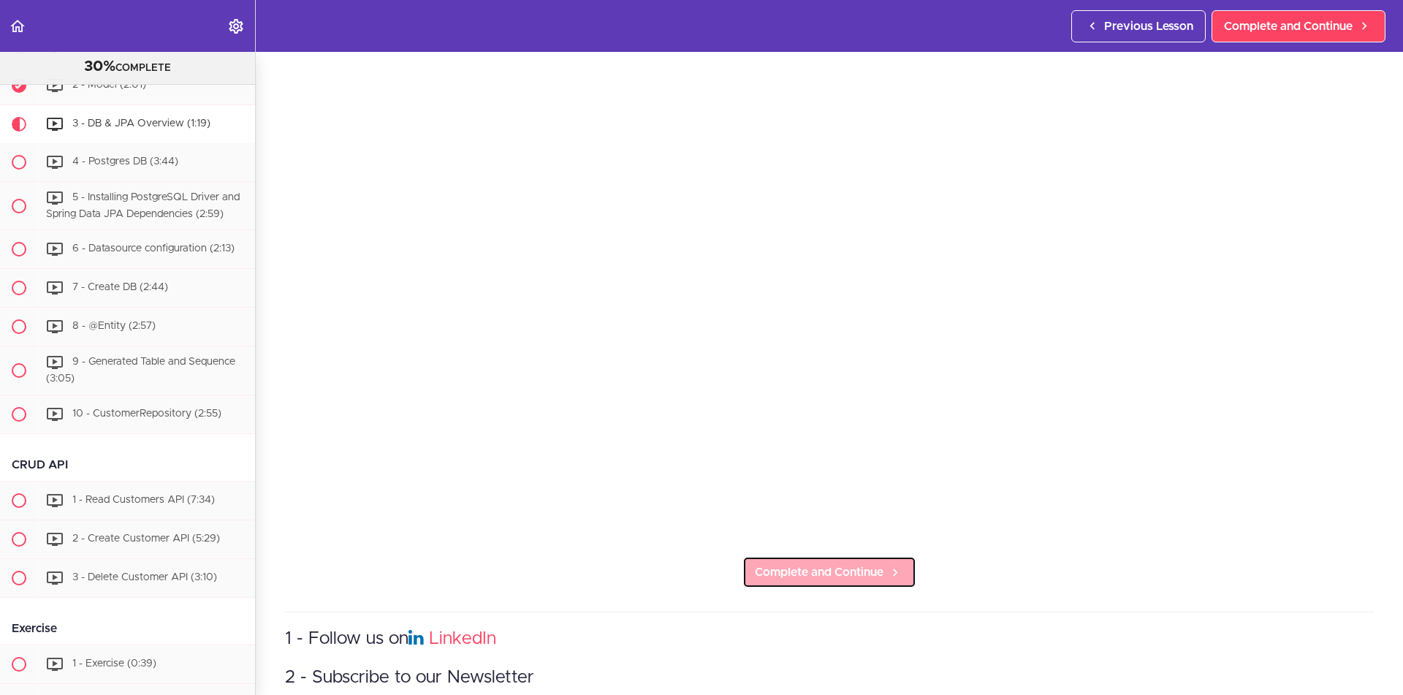
click at [880, 579] on span "Complete and Continue" at bounding box center [819, 572] width 129 height 18
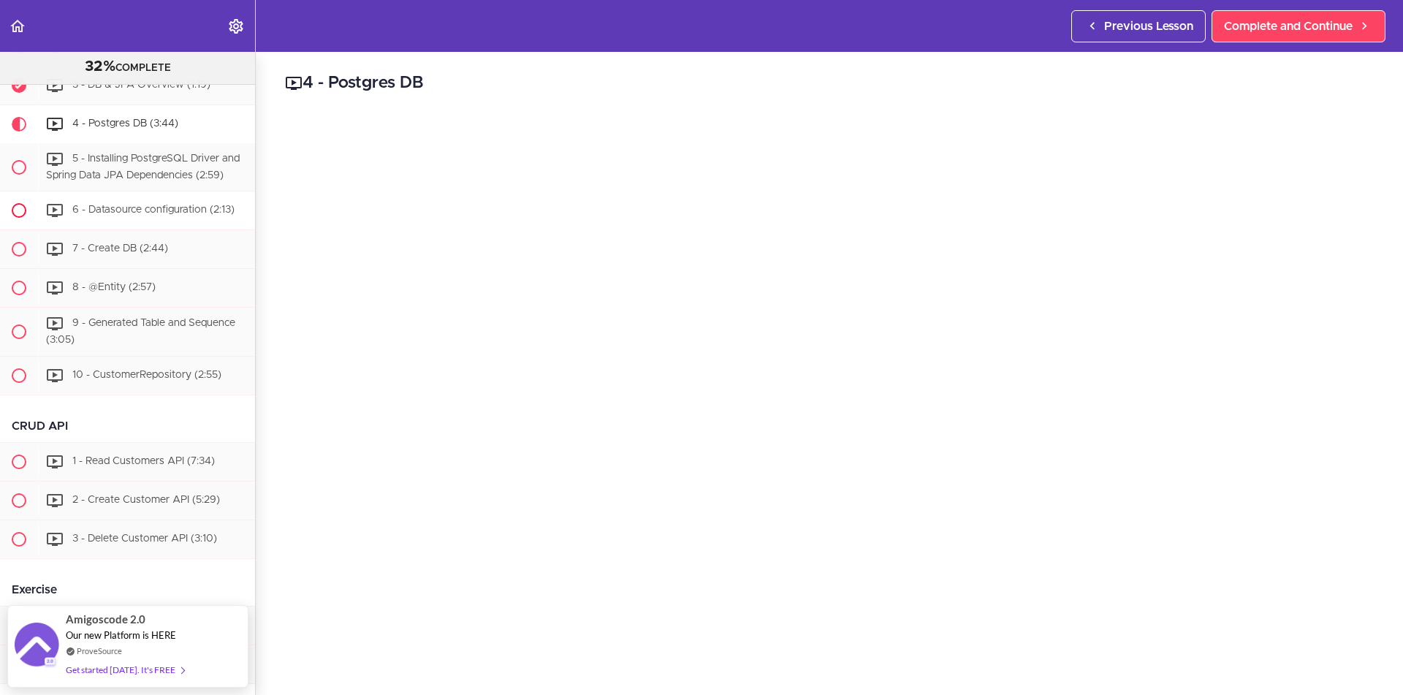
scroll to position [897, 0]
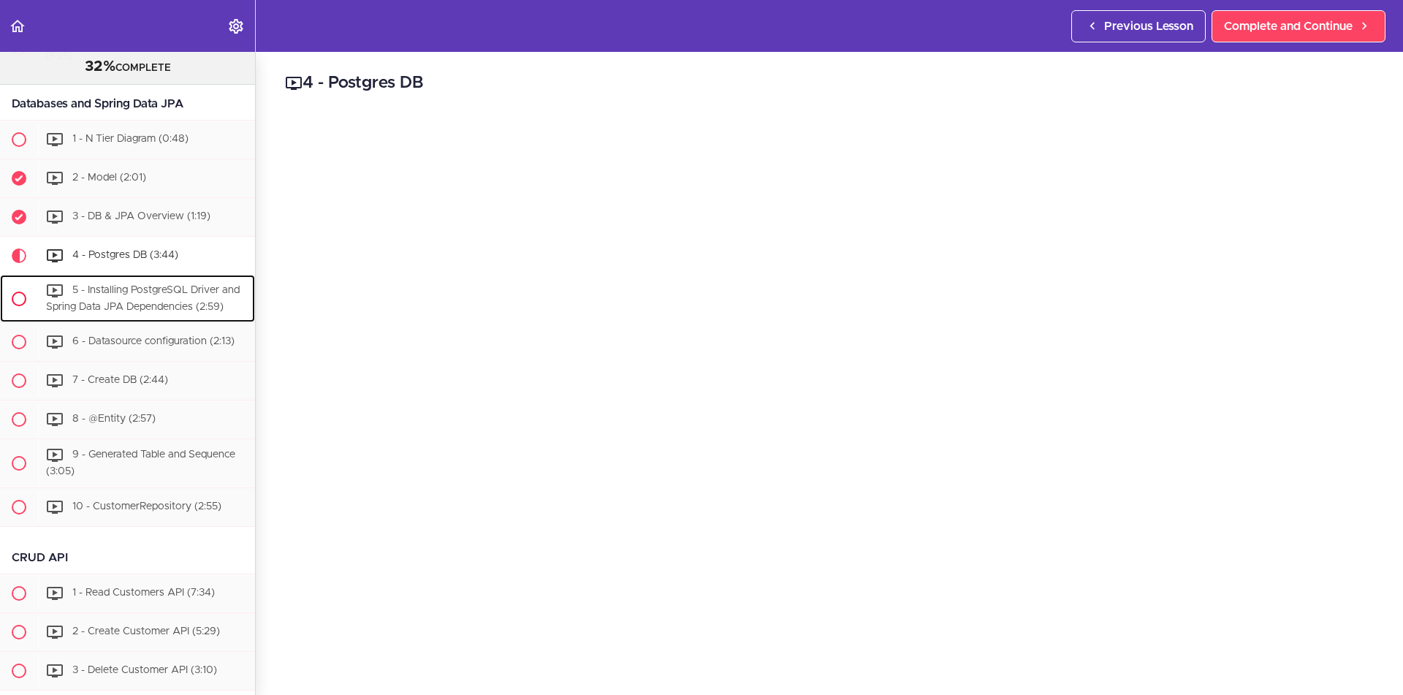
click at [193, 297] on span "5 - Installing PostgreSQL Driver and Spring Data JPA Dependencies (2:59)" at bounding box center [143, 298] width 194 height 27
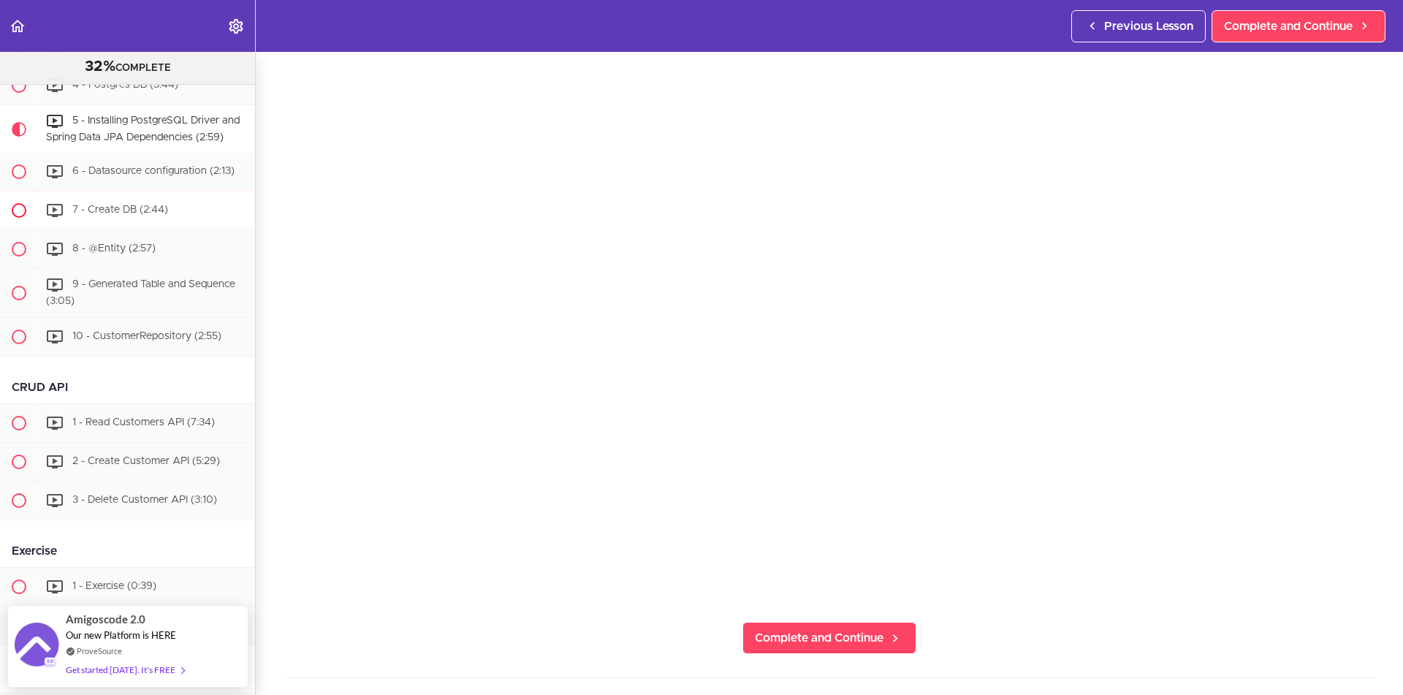
scroll to position [935, 0]
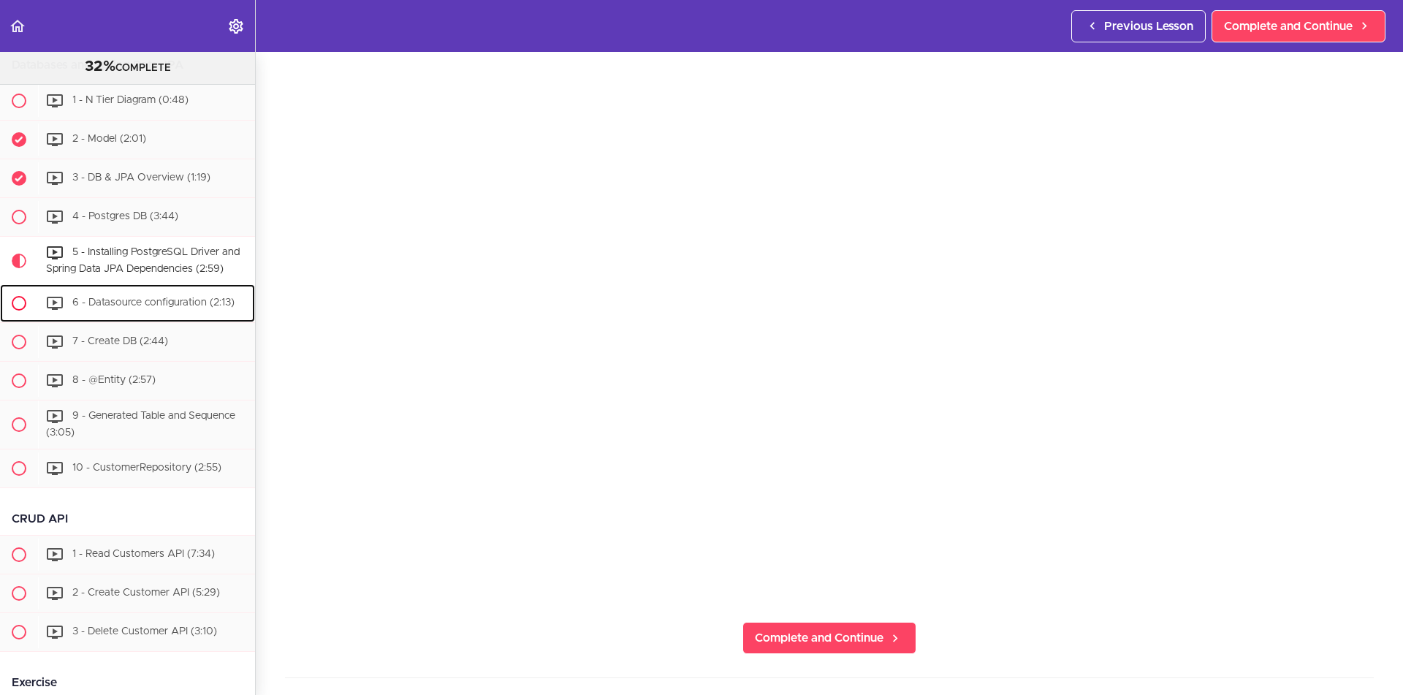
click at [175, 306] on span "6 - Datasource configuration (2:13)" at bounding box center [153, 303] width 162 height 10
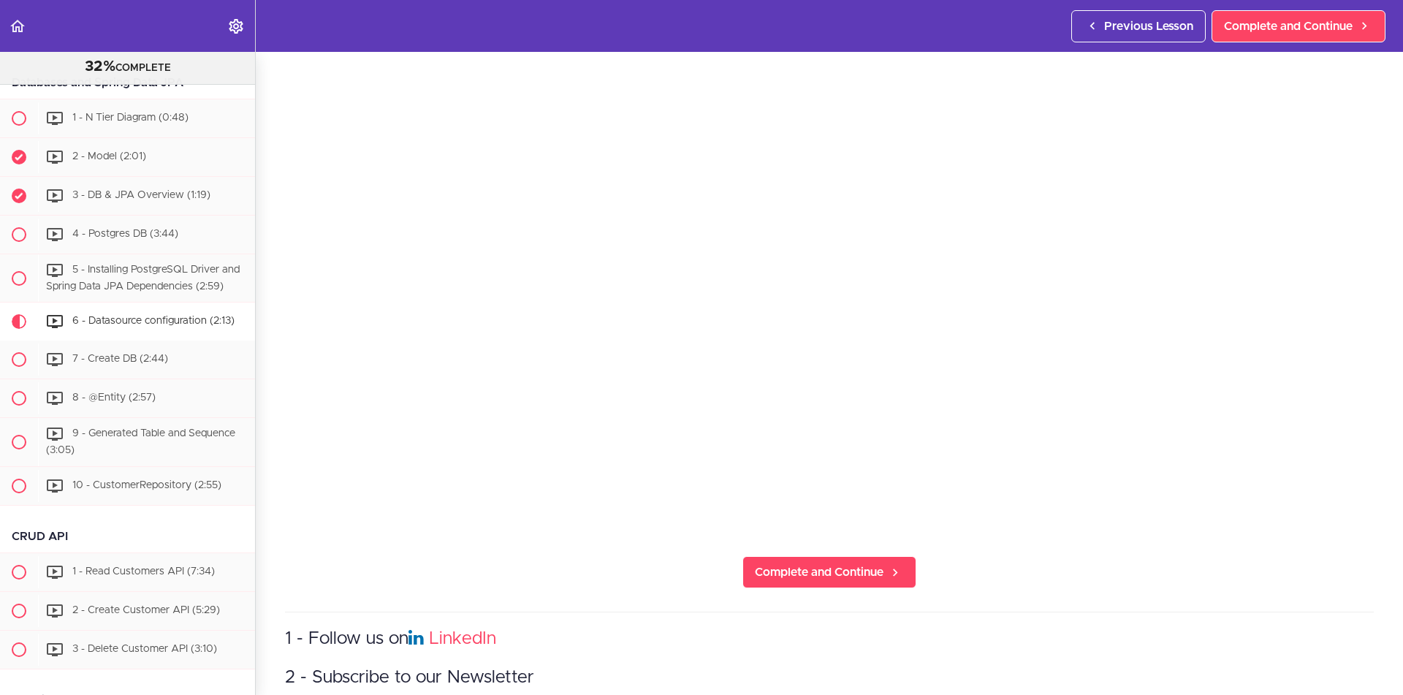
scroll to position [919, 0]
click at [107, 364] on span "7 - Create DB (2:44)" at bounding box center [120, 359] width 96 height 10
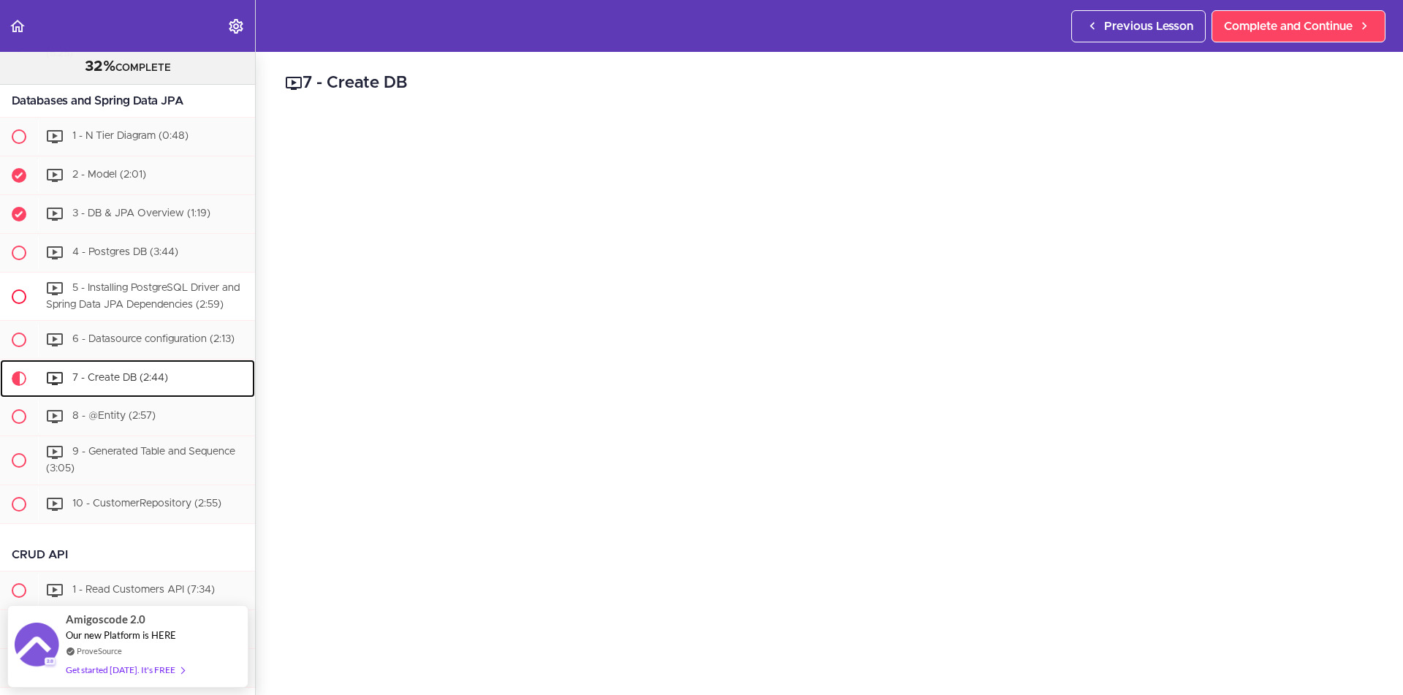
scroll to position [892, 0]
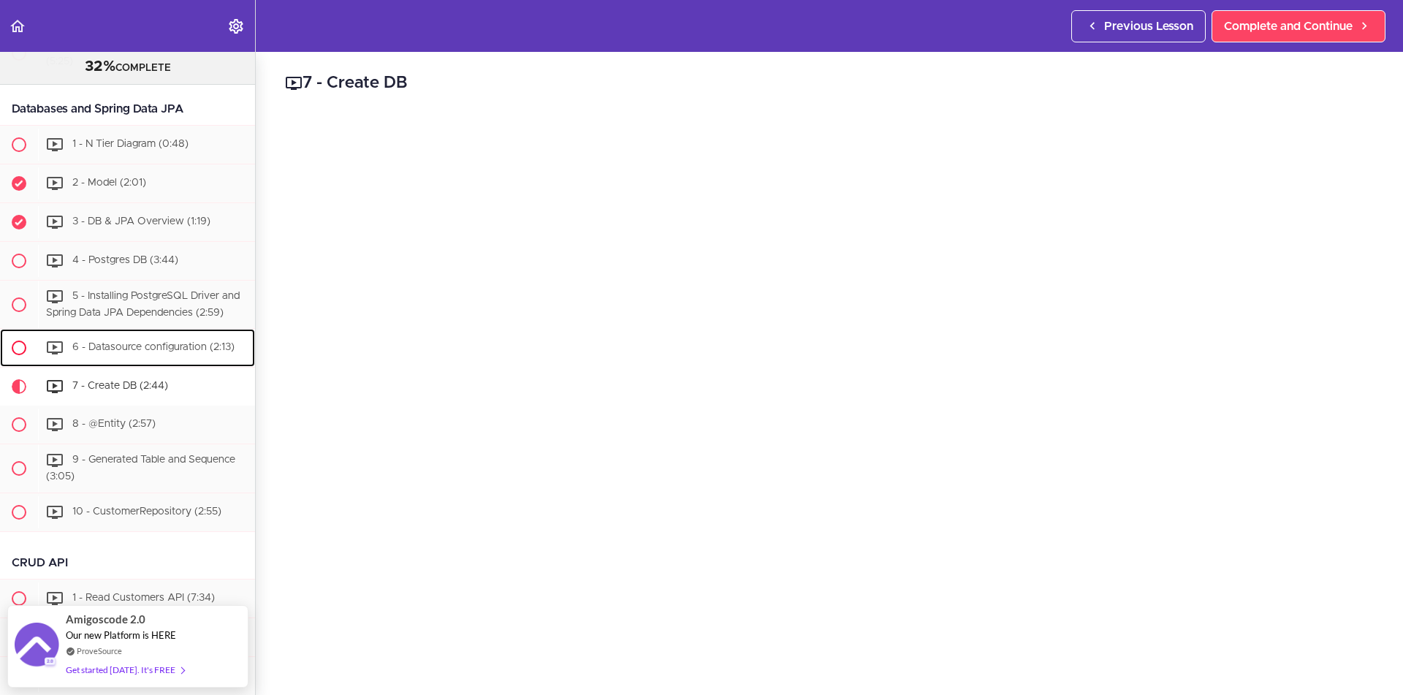
click at [184, 358] on div "6 - Datasource configuration (2:13)" at bounding box center [146, 348] width 217 height 32
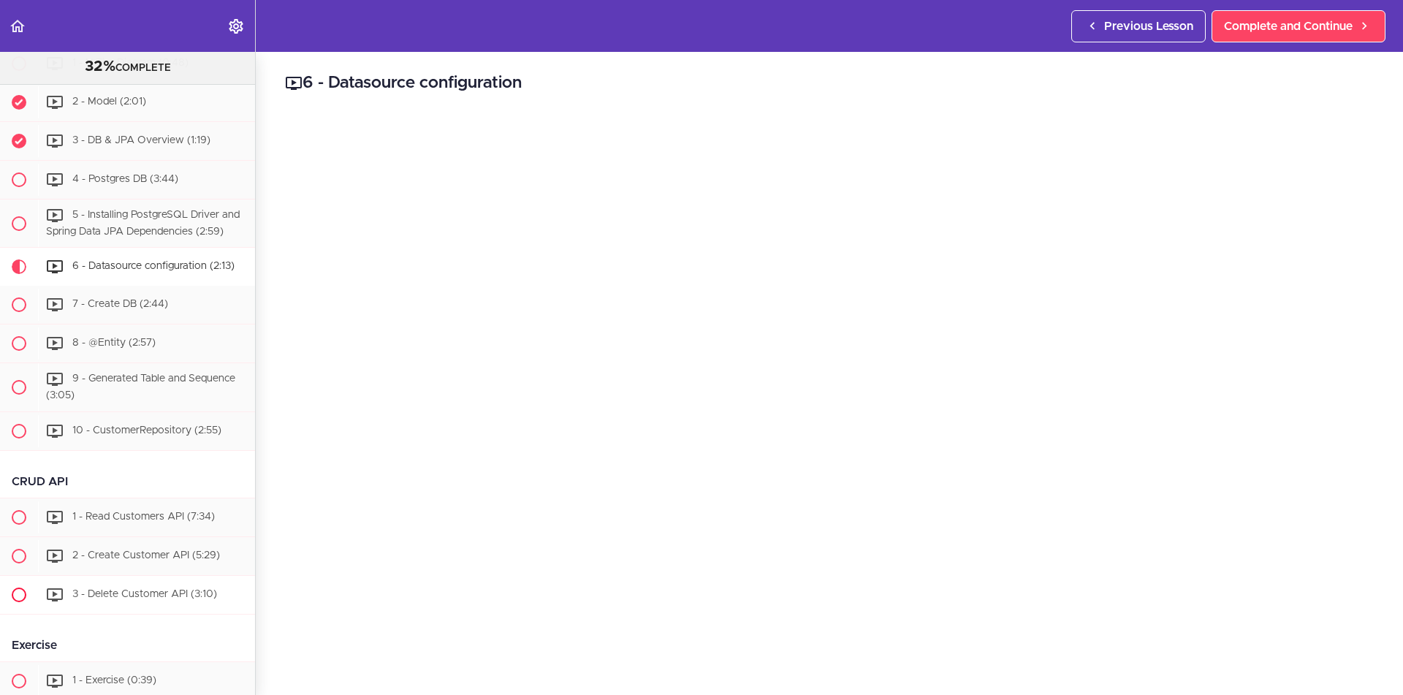
scroll to position [919, 0]
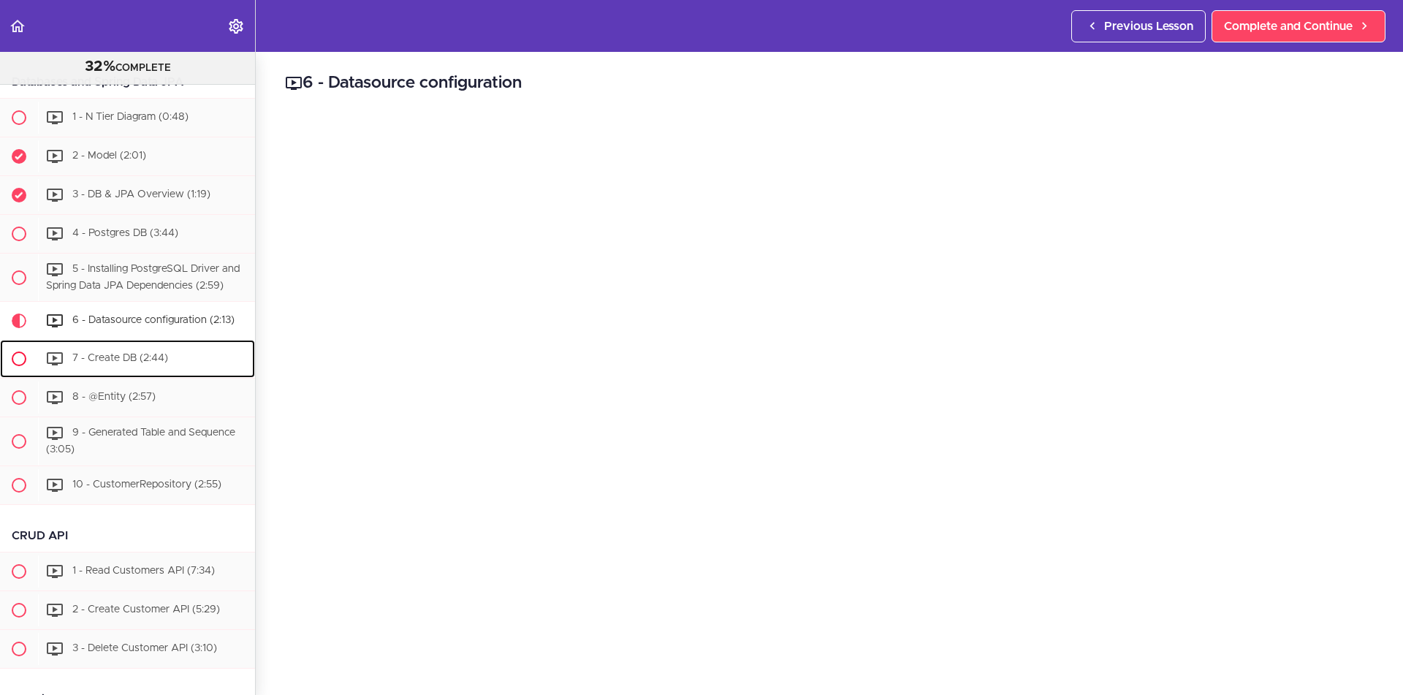
click at [128, 362] on span "7 - Create DB (2:44)" at bounding box center [120, 359] width 96 height 10
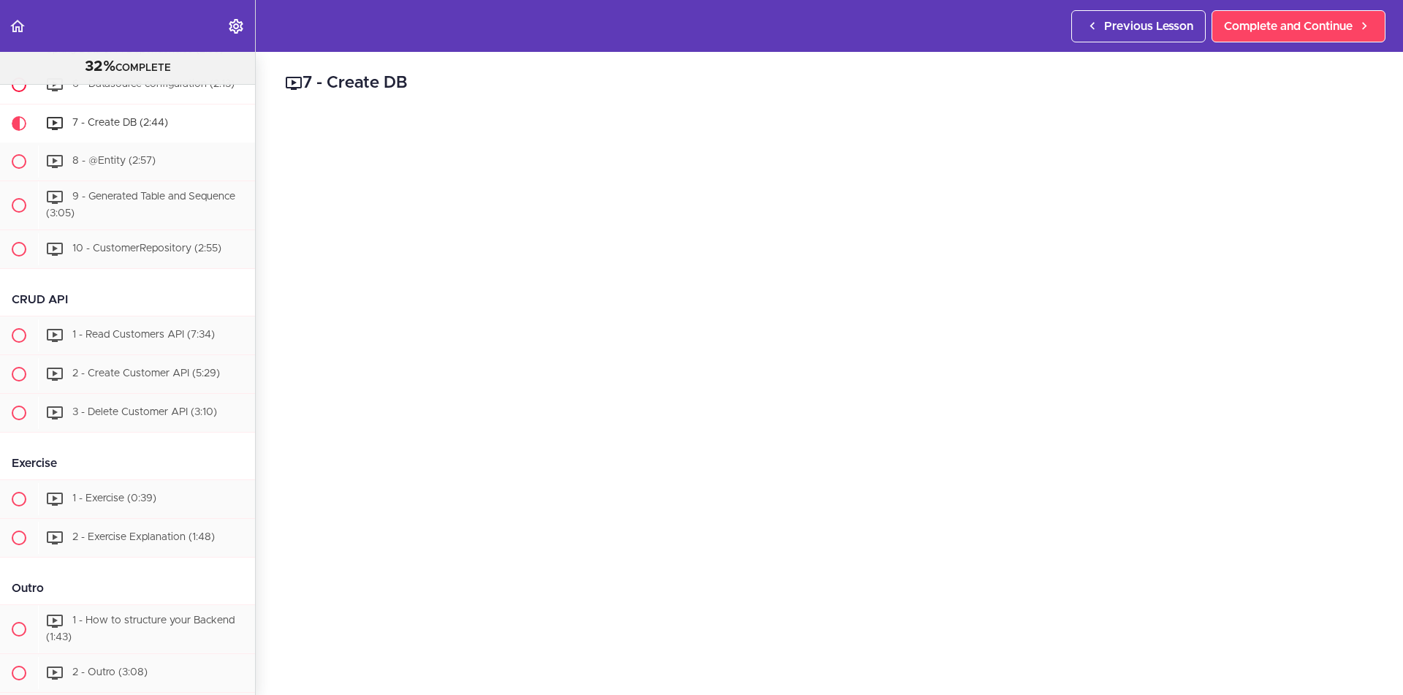
scroll to position [957, 0]
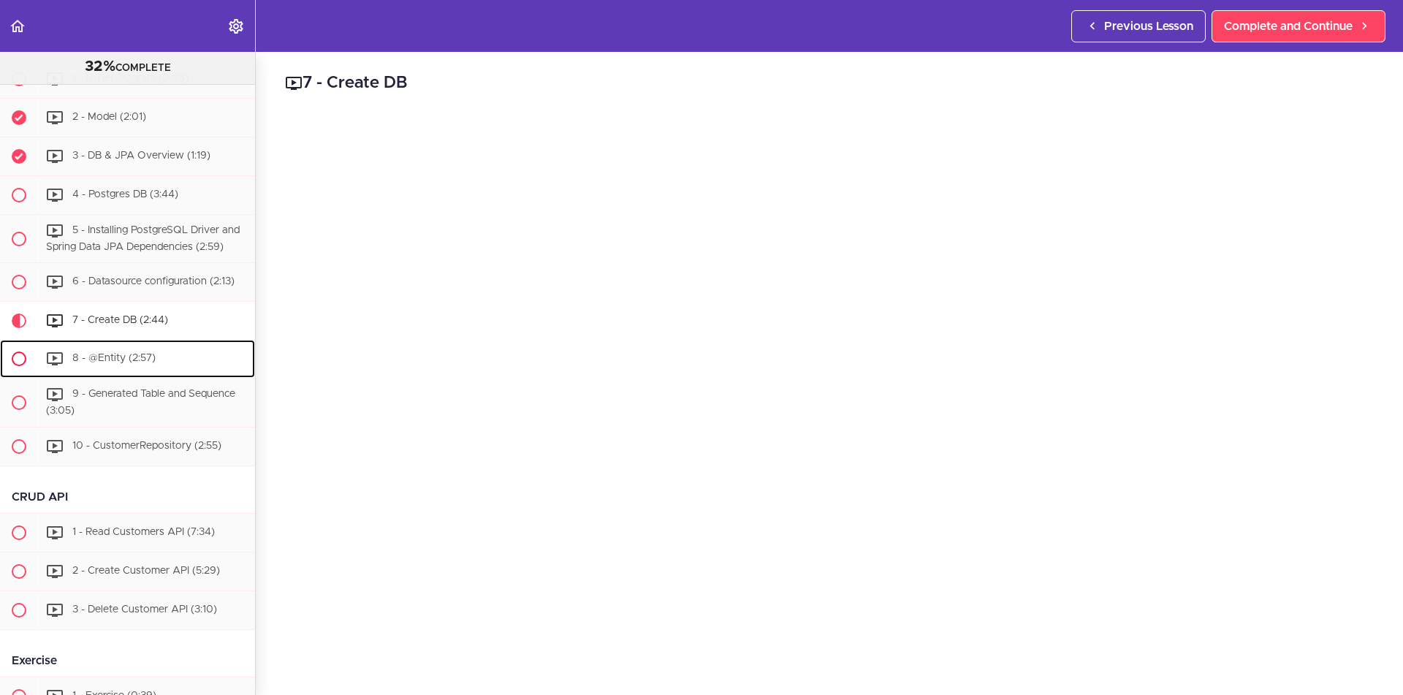
click at [105, 362] on span "8 - @Entity (2:57)" at bounding box center [113, 359] width 83 height 10
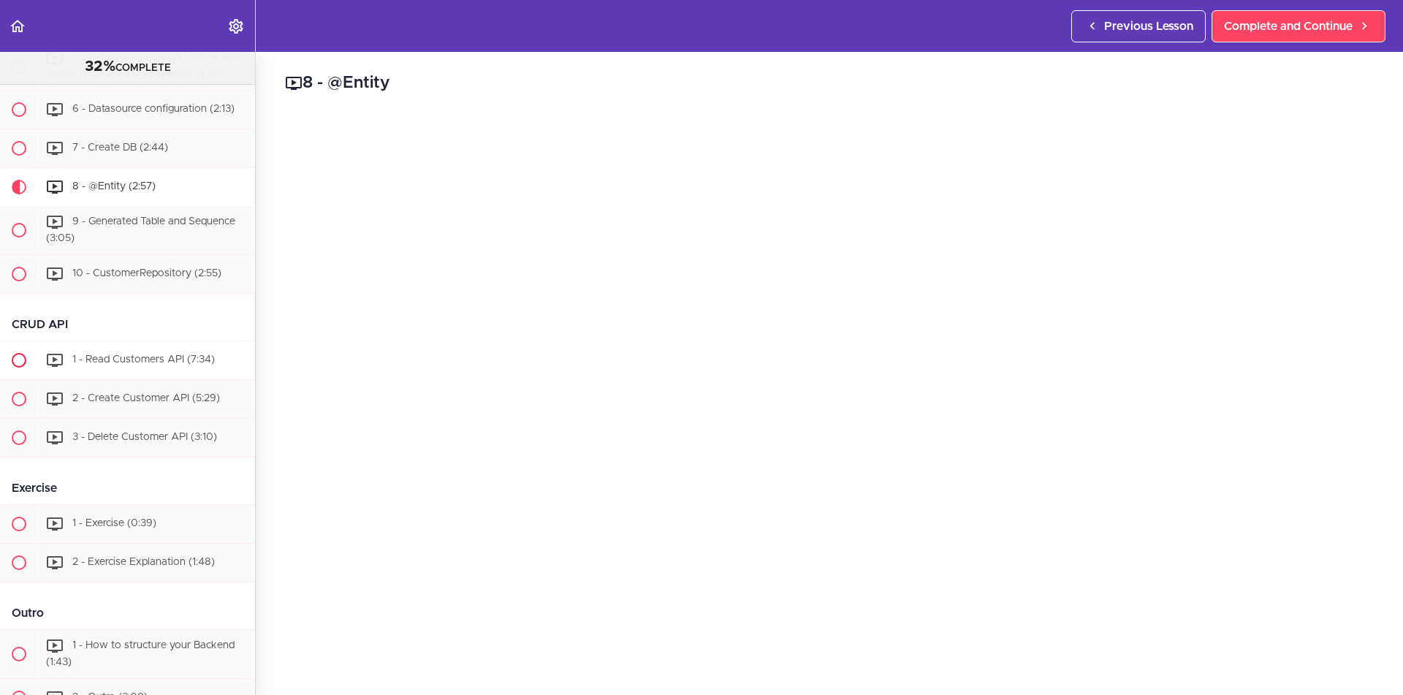
scroll to position [1128, 0]
click at [161, 274] on span "10 - CustomerRepository (2:55)" at bounding box center [146, 275] width 149 height 10
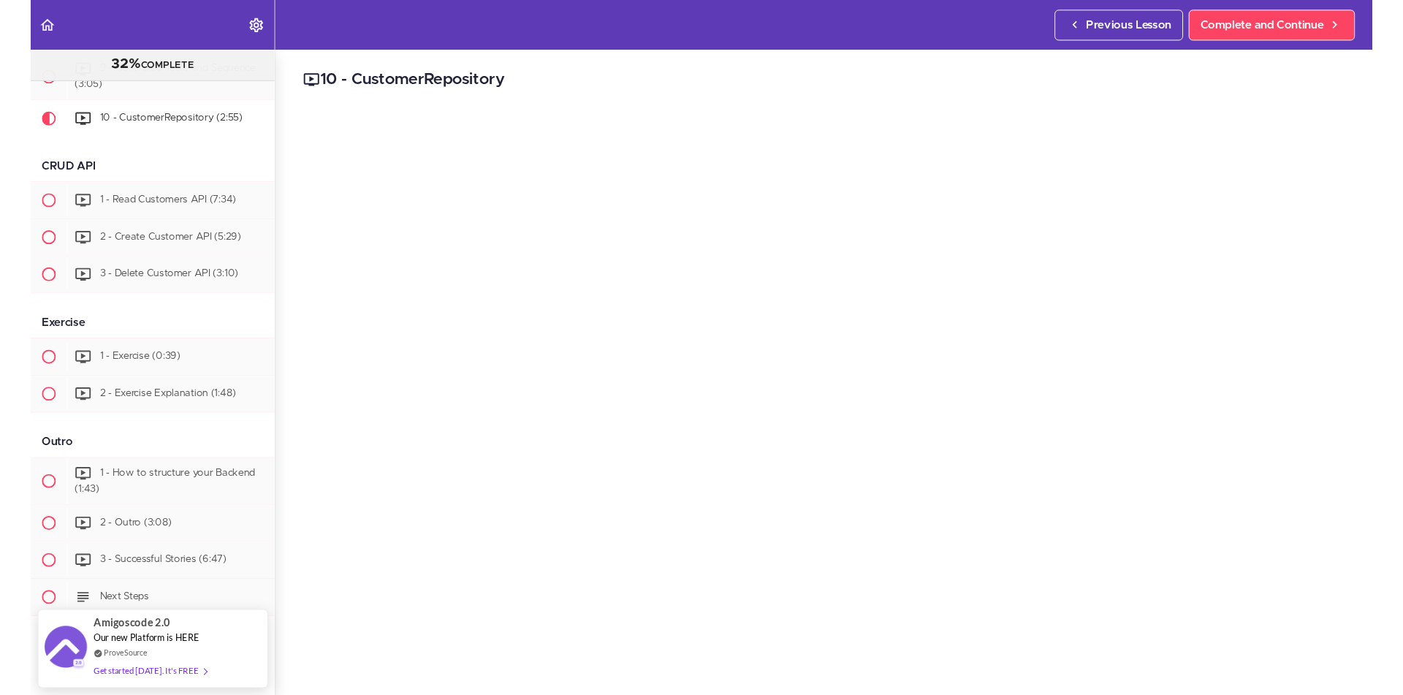
scroll to position [1247, 0]
